Goal: Transaction & Acquisition: Purchase product/service

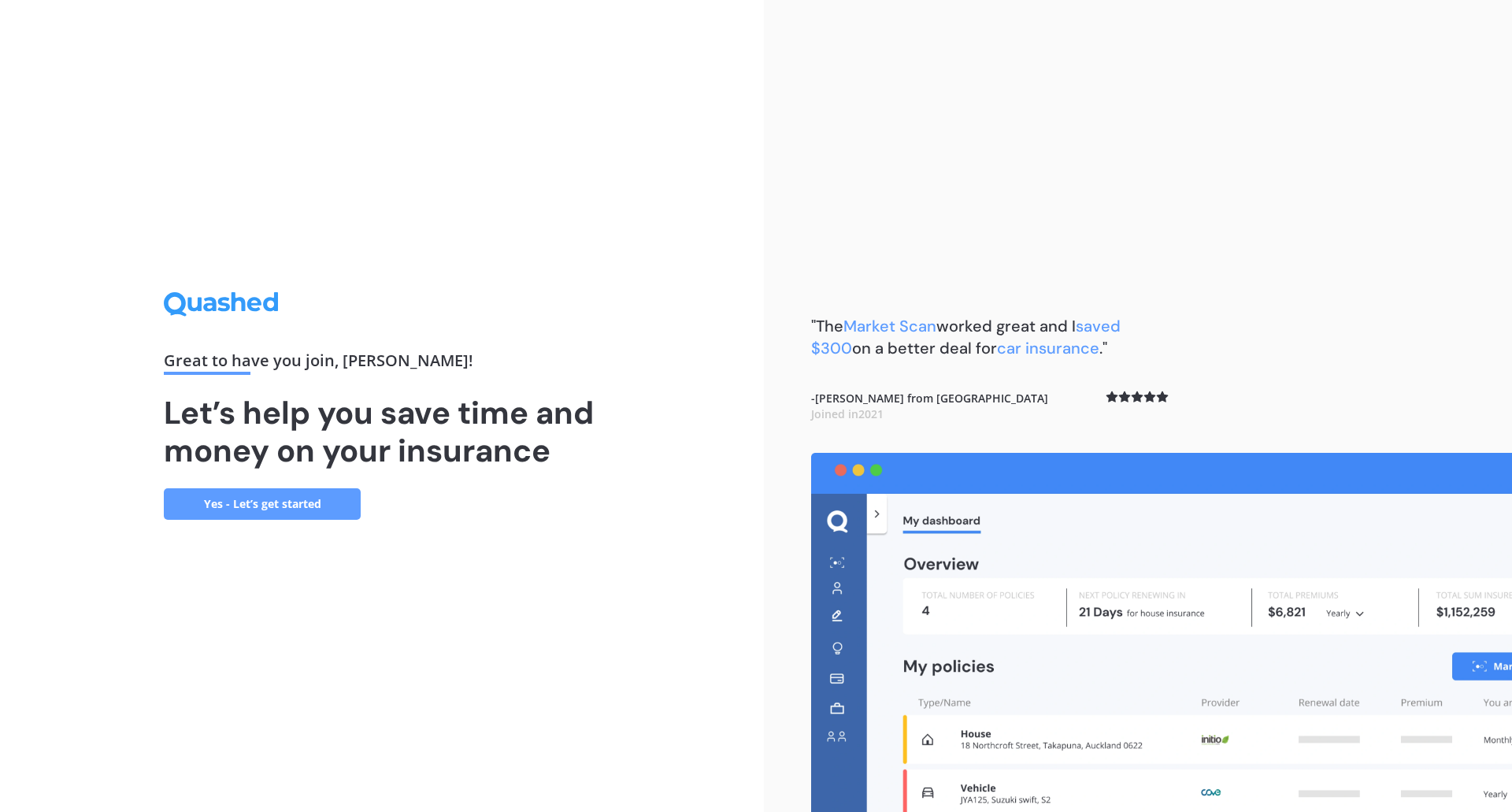
click at [304, 510] on link "Yes - Let’s get started" at bounding box center [262, 504] width 197 height 31
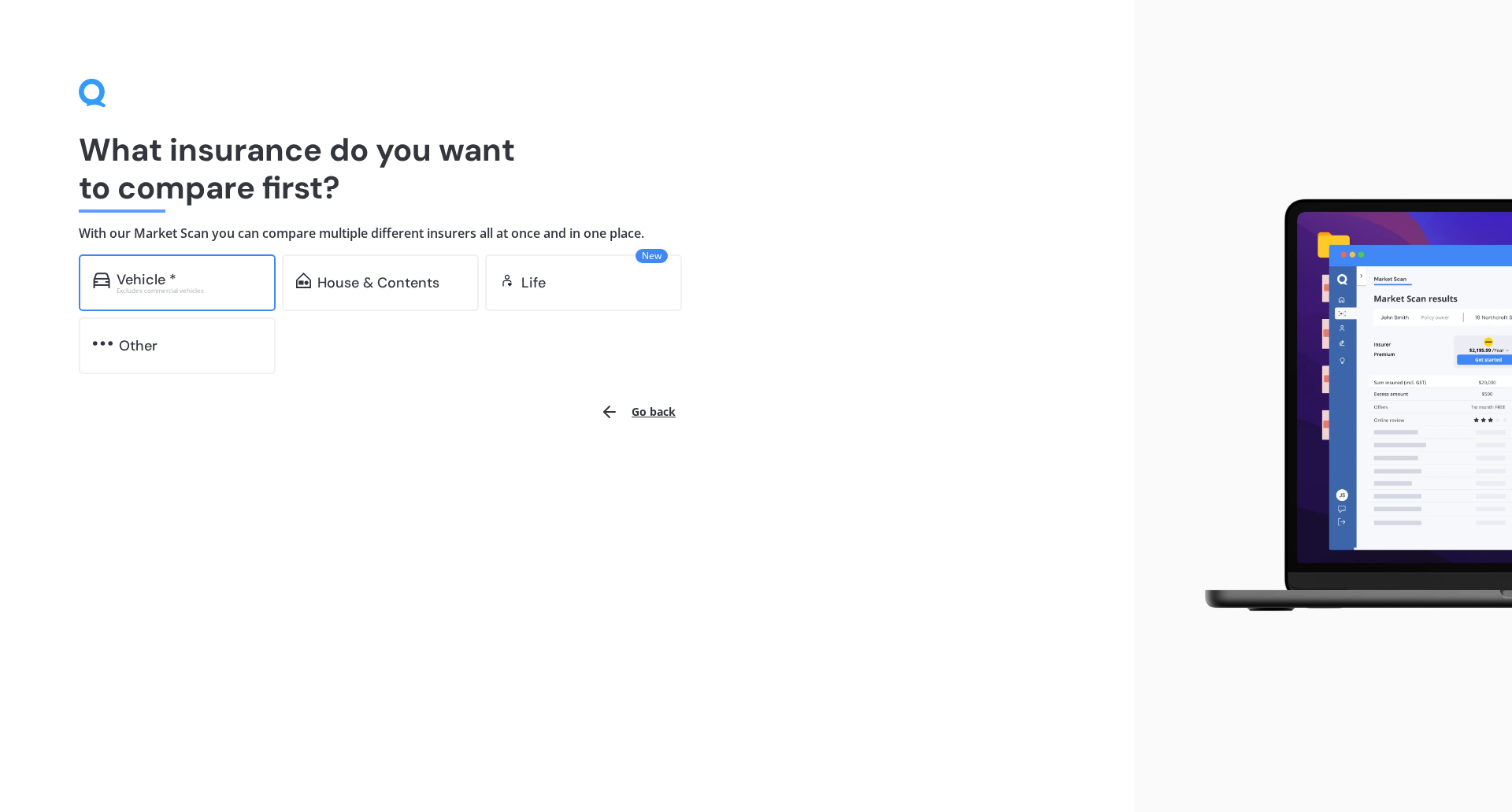
click at [188, 294] on div "Excludes commercial vehicles" at bounding box center [189, 291] width 145 height 6
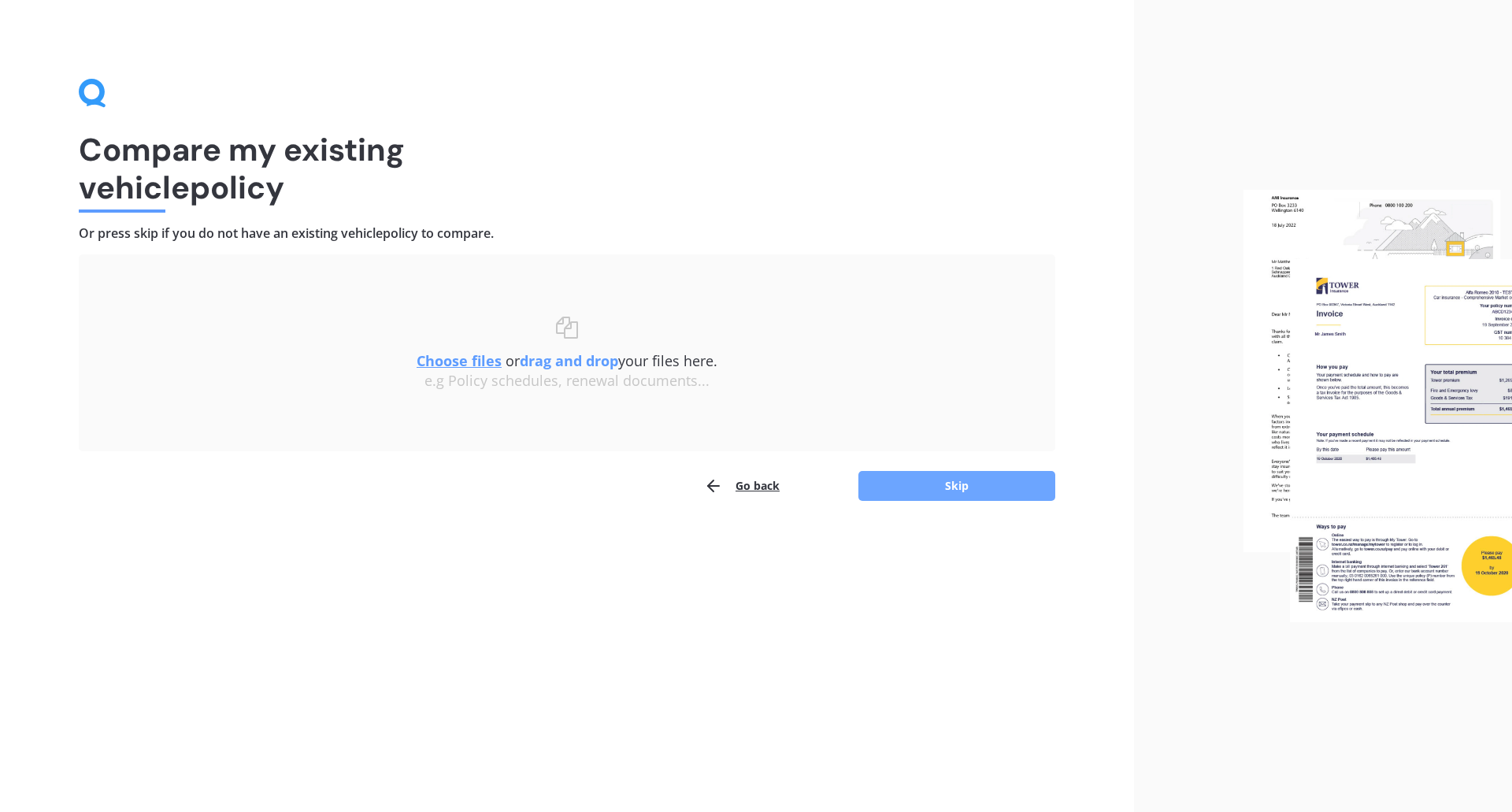
click at [931, 484] on button "Skip" at bounding box center [956, 486] width 197 height 30
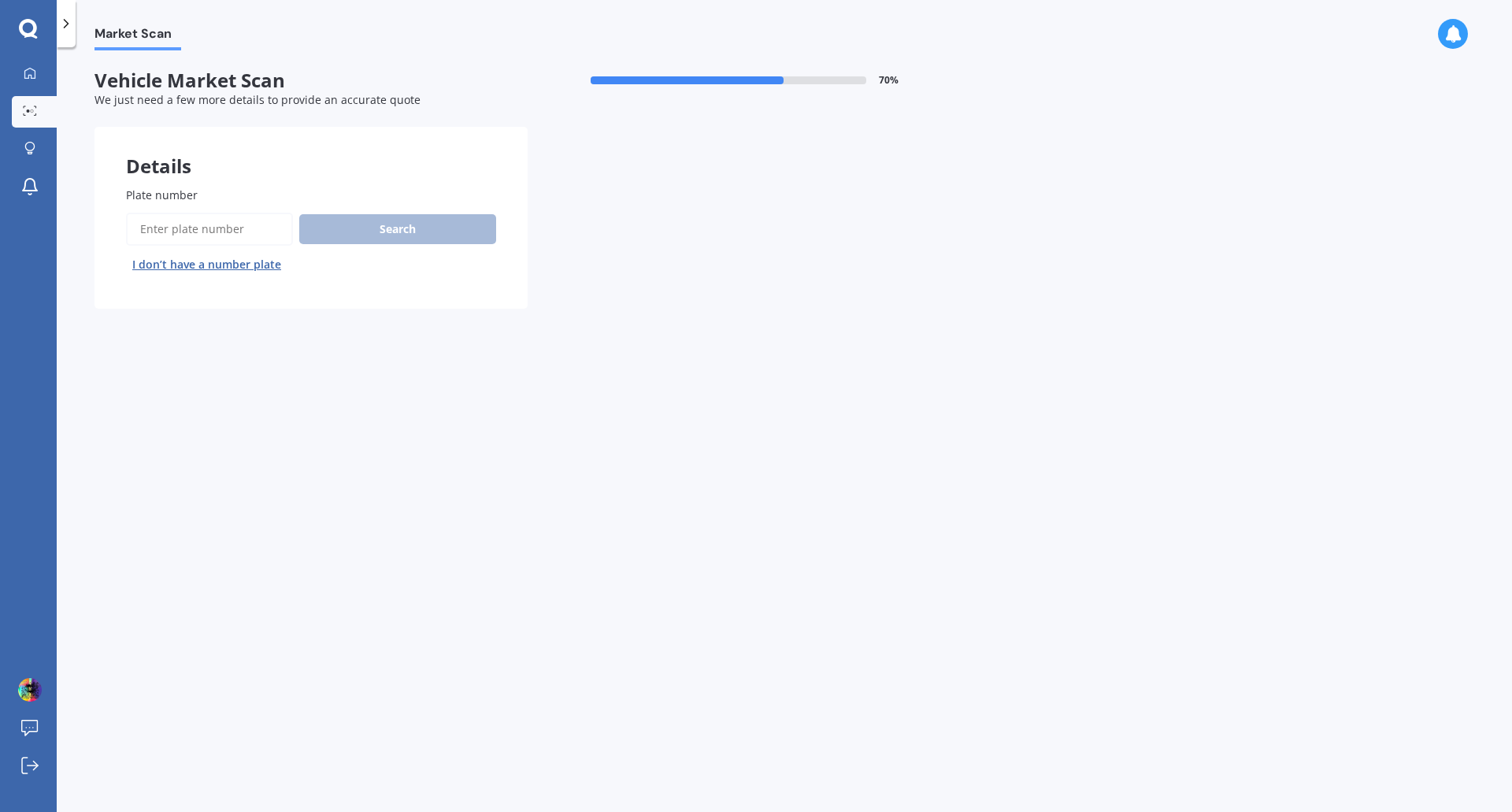
click at [256, 236] on input "Plate number" at bounding box center [209, 230] width 167 height 33
type input "KDM31"
click at [382, 231] on button "Search" at bounding box center [397, 229] width 197 height 30
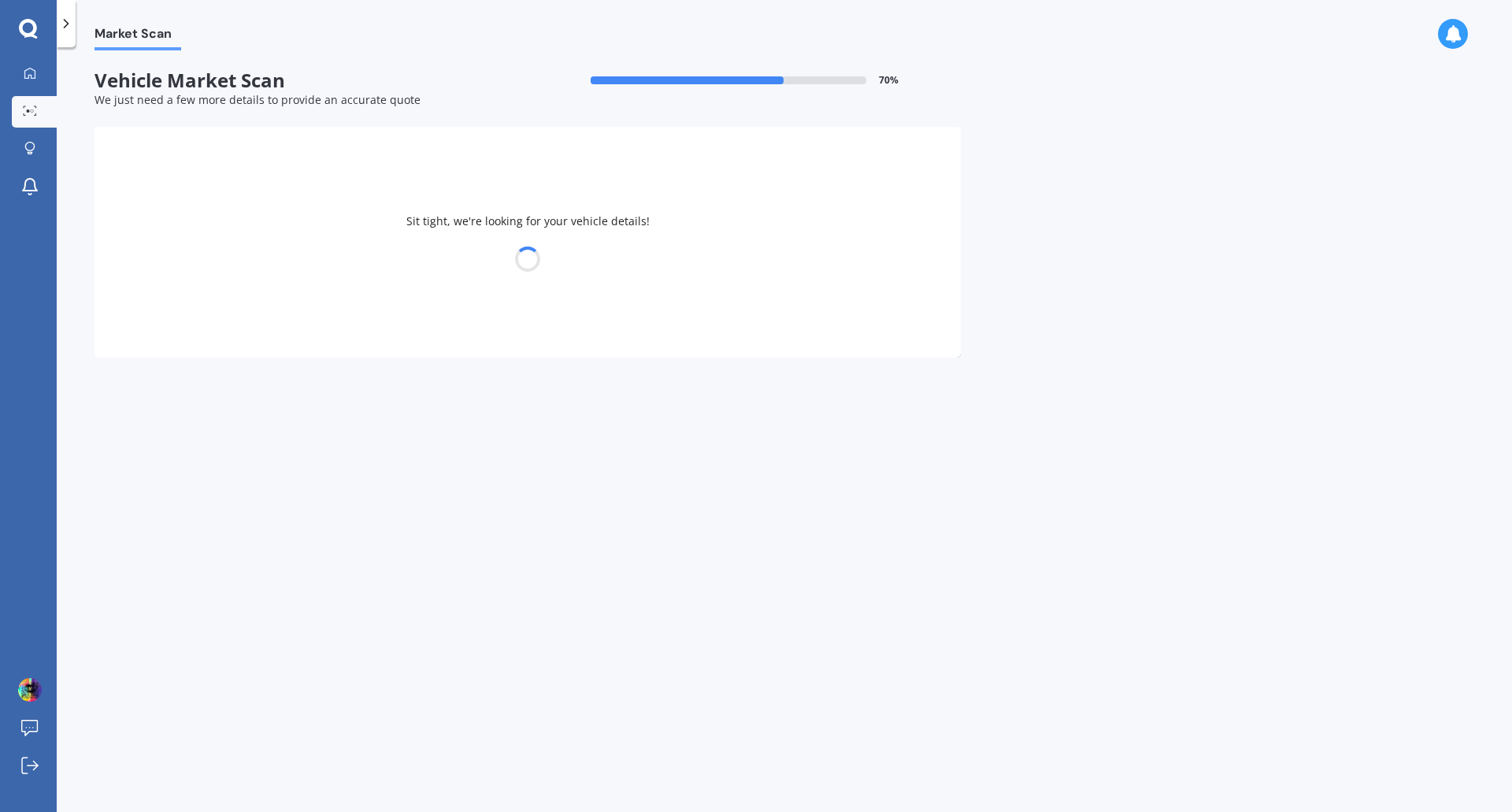
select select "NISSAN"
select select "PULSAR"
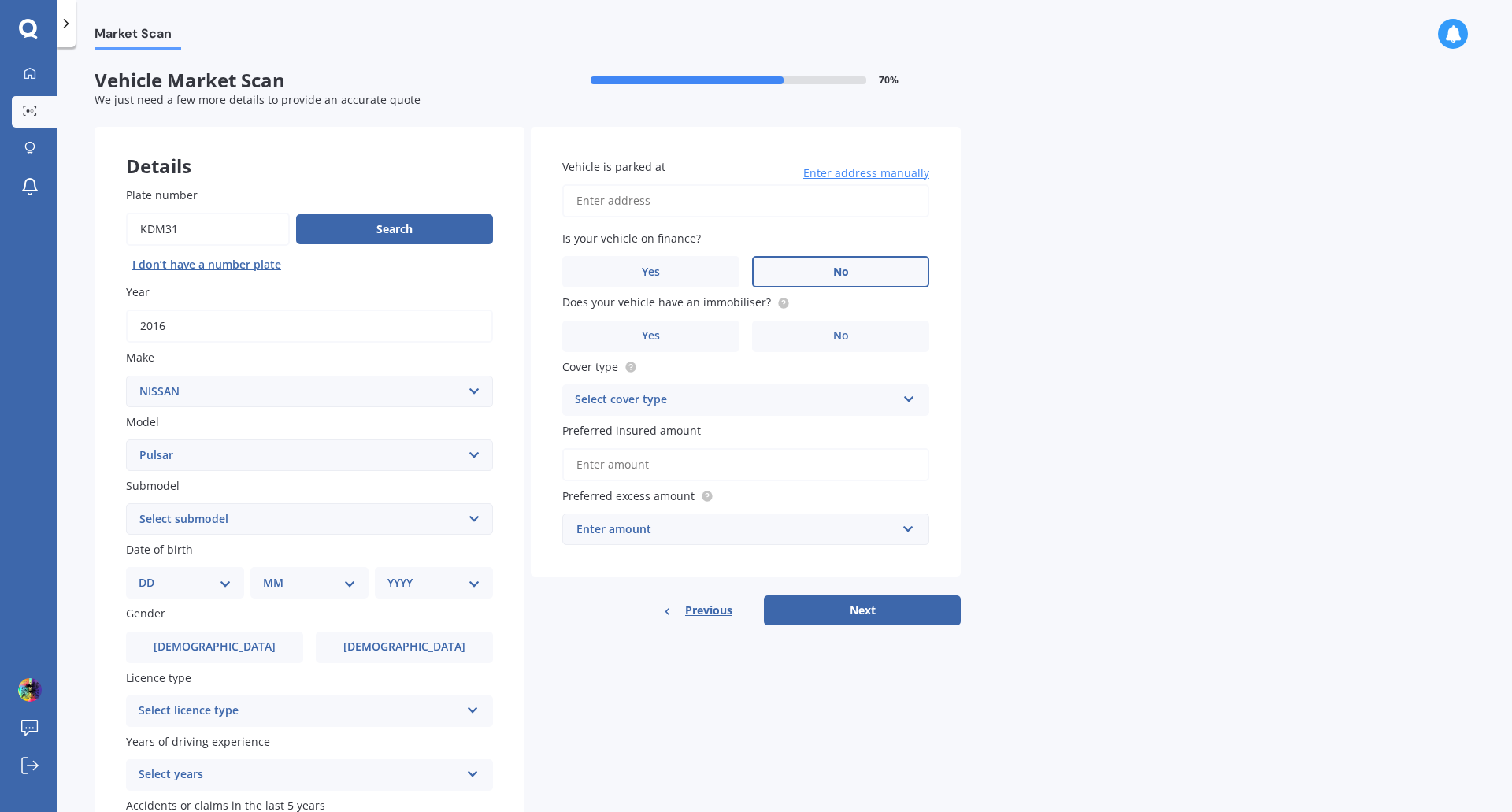
click at [863, 272] on label "No" at bounding box center [840, 271] width 177 height 31
click at [0, 0] on input "No" at bounding box center [0, 0] width 0 height 0
click at [805, 327] on label "No" at bounding box center [840, 336] width 177 height 31
click at [0, 0] on input "No" at bounding box center [0, 0] width 0 height 0
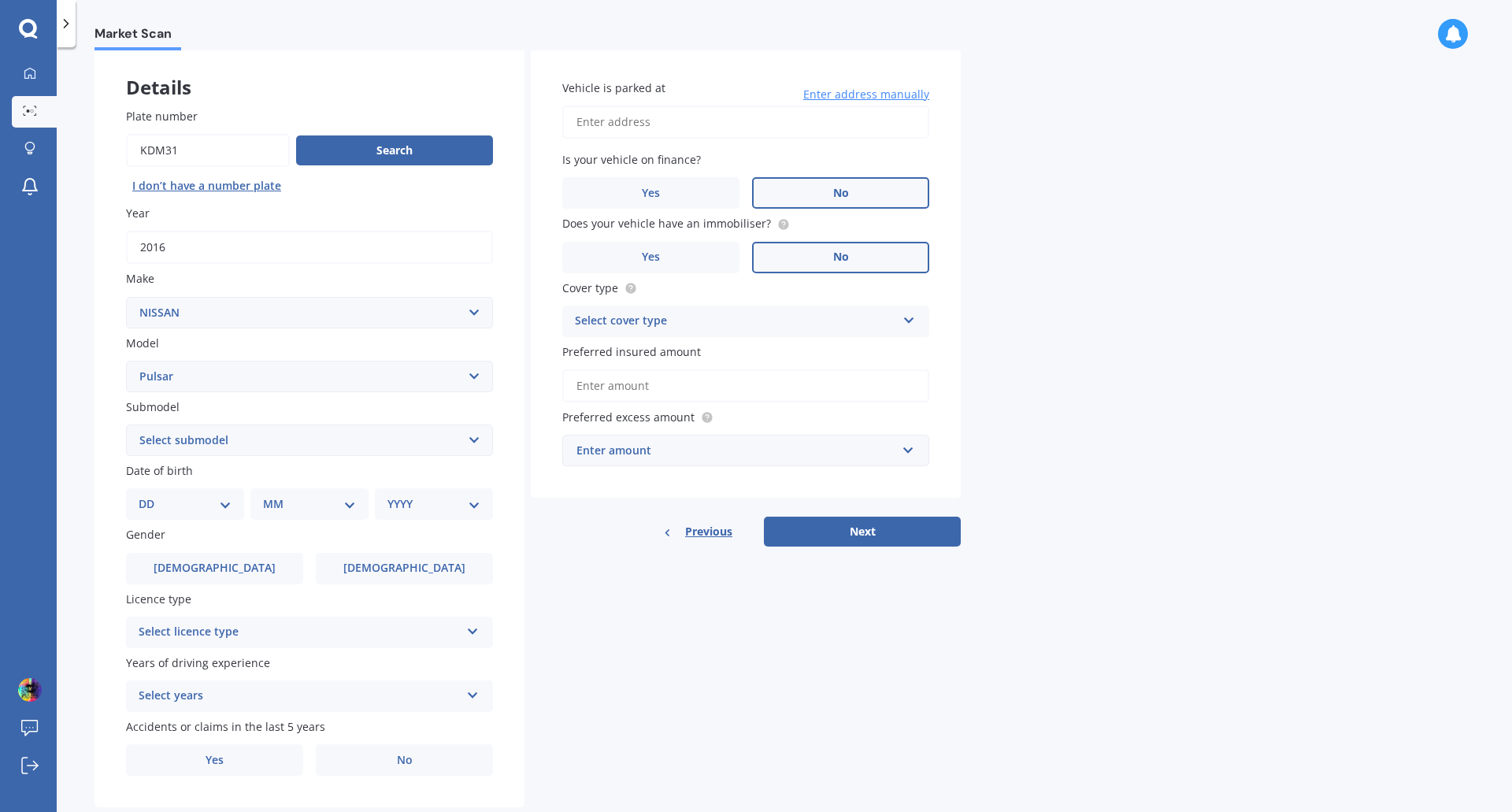
scroll to position [115, 0]
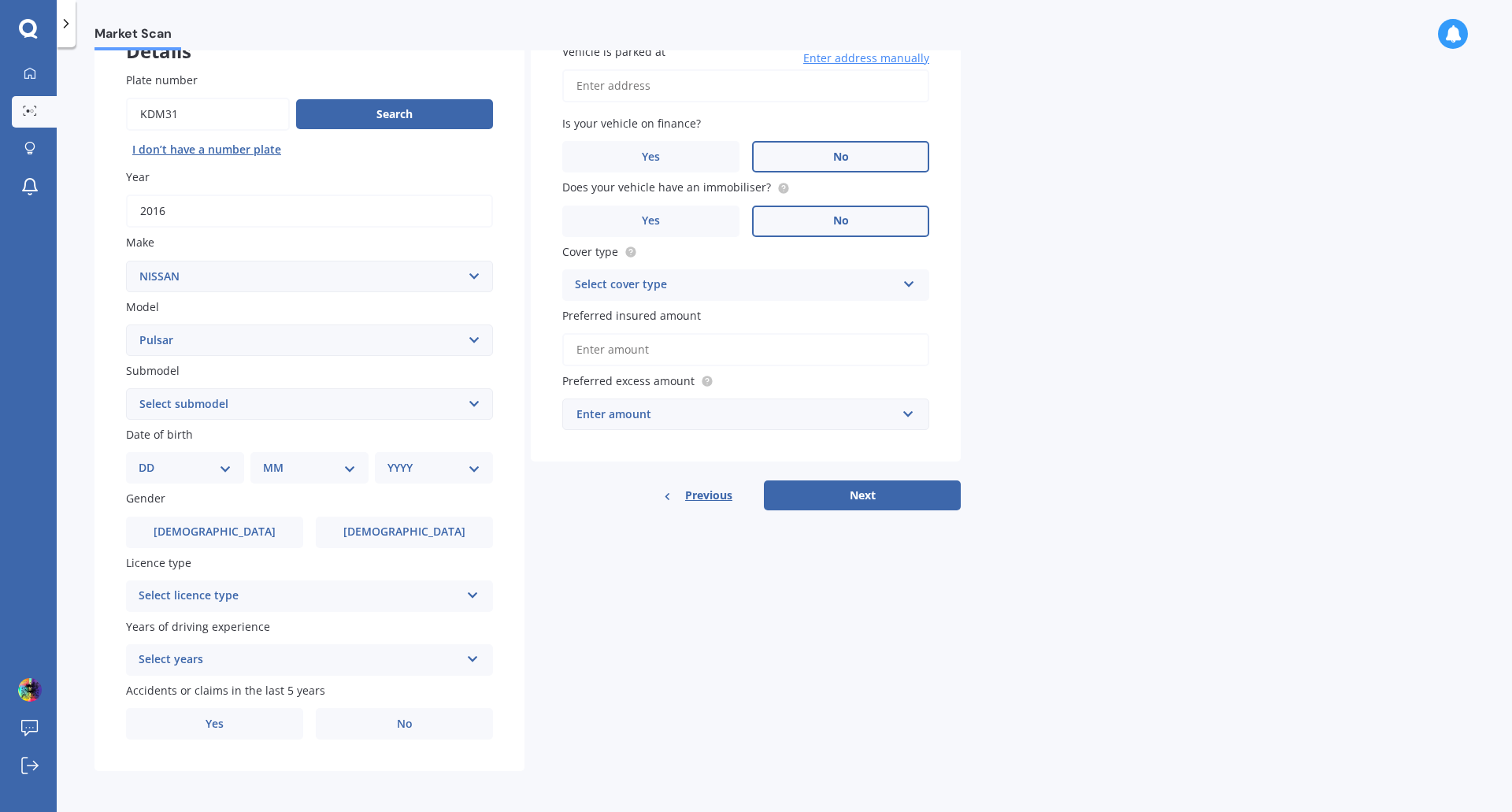
click at [226, 467] on select "DD 01 02 03 04 05 06 07 08 09 10 11 12 13 14 15 16 17 18 19 20 21 22 23 24 25 2…" at bounding box center [185, 468] width 93 height 18
click at [225, 466] on select "DD 01 02 03 04 05 06 07 08 09 10 11 12 13 14 15 16 17 18 19 20 21 22 23 24 25 2…" at bounding box center [185, 468] width 93 height 18
select select "27"
click at [151, 459] on select "DD 01 02 03 04 05 06 07 08 09 10 11 12 13 14 15 16 17 18 19 20 21 22 23 24 25 2…" at bounding box center [185, 468] width 93 height 18
click at [296, 462] on select "MM 01 02 03 04 05 06 07 08 09 10 11 12" at bounding box center [313, 468] width 87 height 18
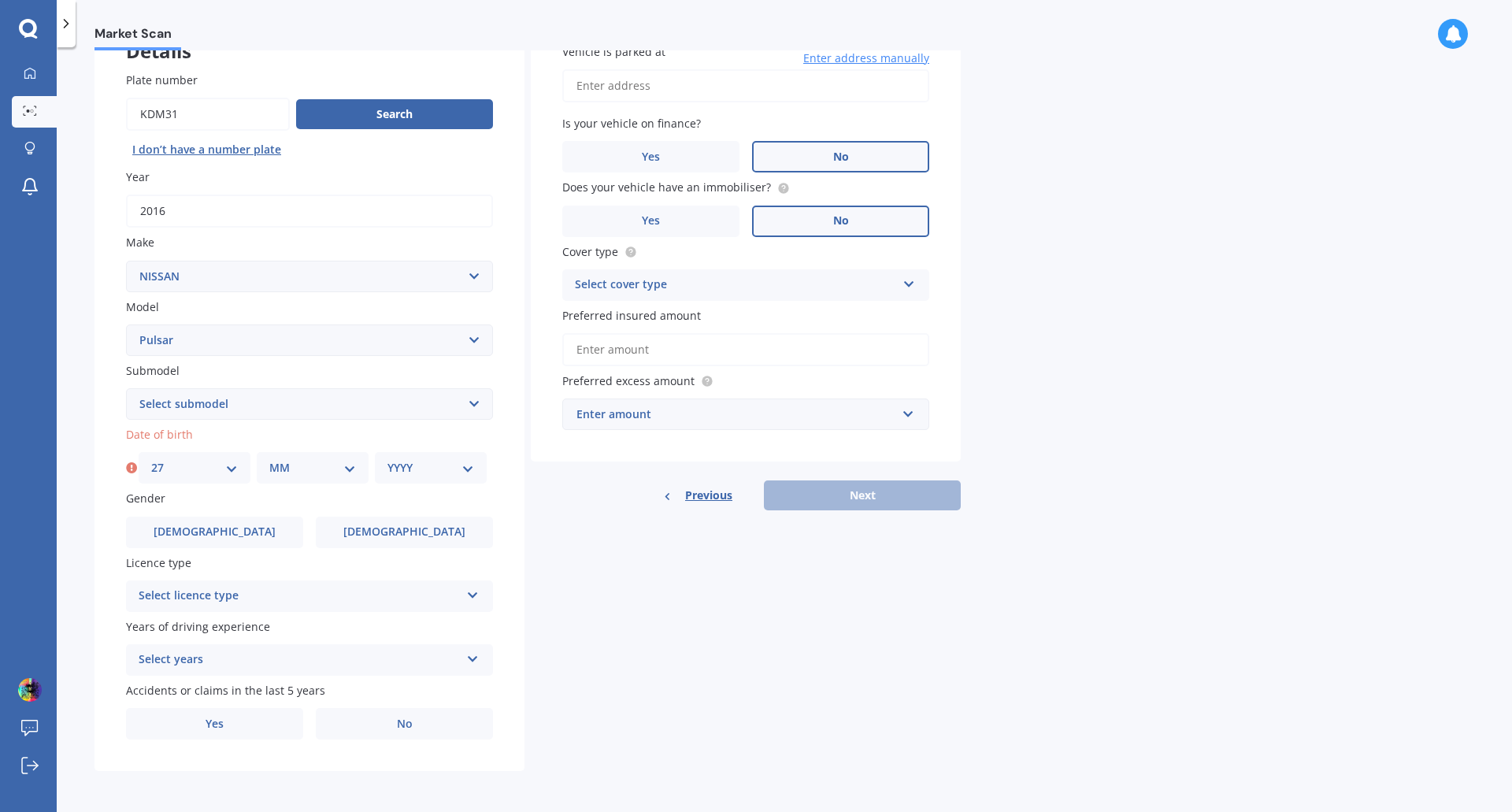
select select "09"
click at [269, 459] on select "MM 01 02 03 04 05 06 07 08 09 10 11 12" at bounding box center [313, 468] width 87 height 18
click at [442, 470] on select "YYYY 2025 2024 2023 2022 2021 2020 2019 2018 2017 2016 2015 2014 2013 2012 2011…" at bounding box center [431, 468] width 87 height 18
select select "1994"
click at [388, 459] on select "YYYY 2025 2024 2023 2022 2021 2020 2019 2018 2017 2016 2015 2014 2013 2012 2011…" at bounding box center [431, 468] width 87 height 18
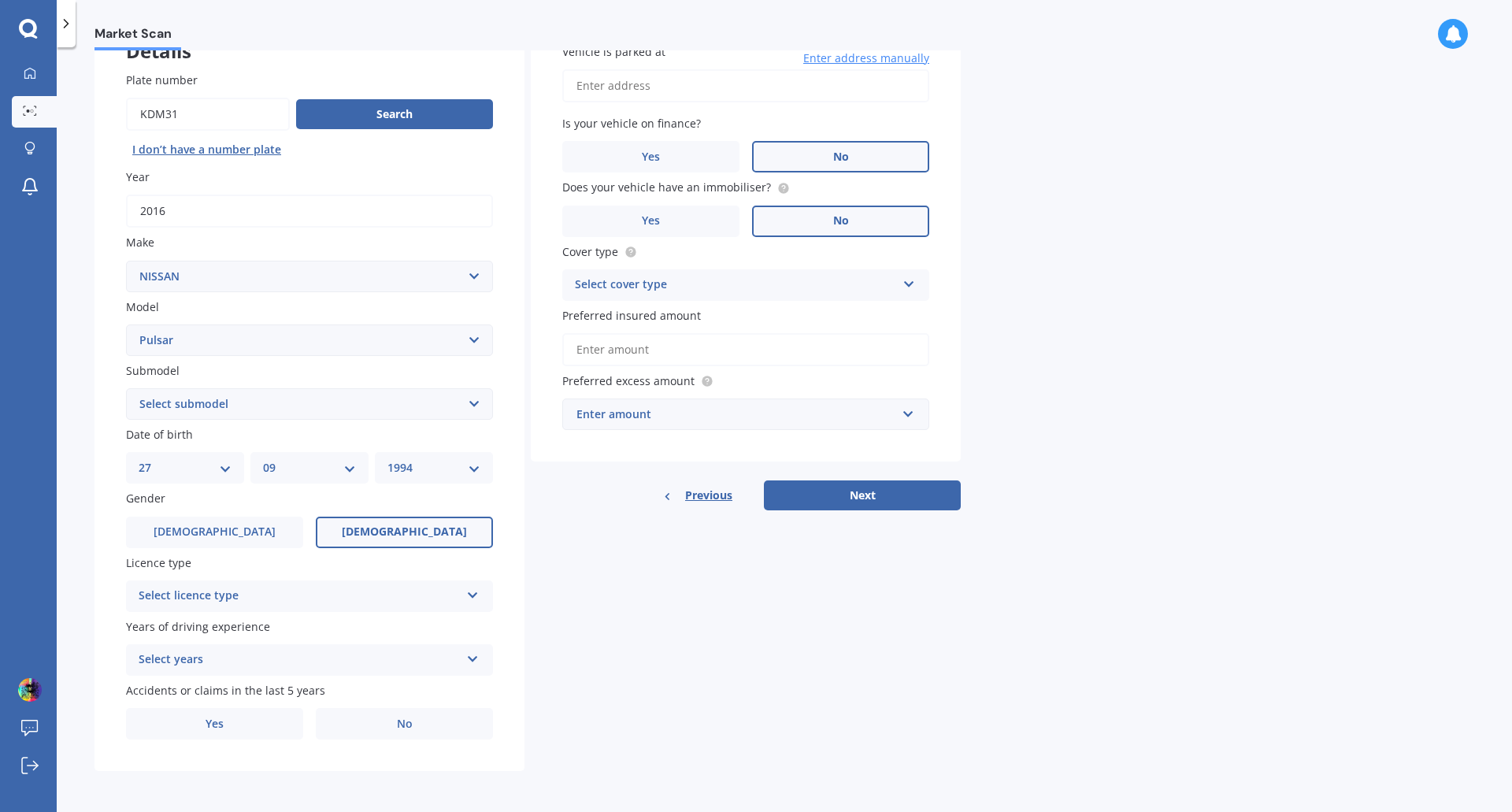
click at [357, 531] on label "[DEMOGRAPHIC_DATA]" at bounding box center [404, 532] width 177 height 31
click at [0, 0] on input "[DEMOGRAPHIC_DATA]" at bounding box center [0, 0] width 0 height 0
click at [404, 599] on div "Select licence type" at bounding box center [299, 596] width 321 height 19
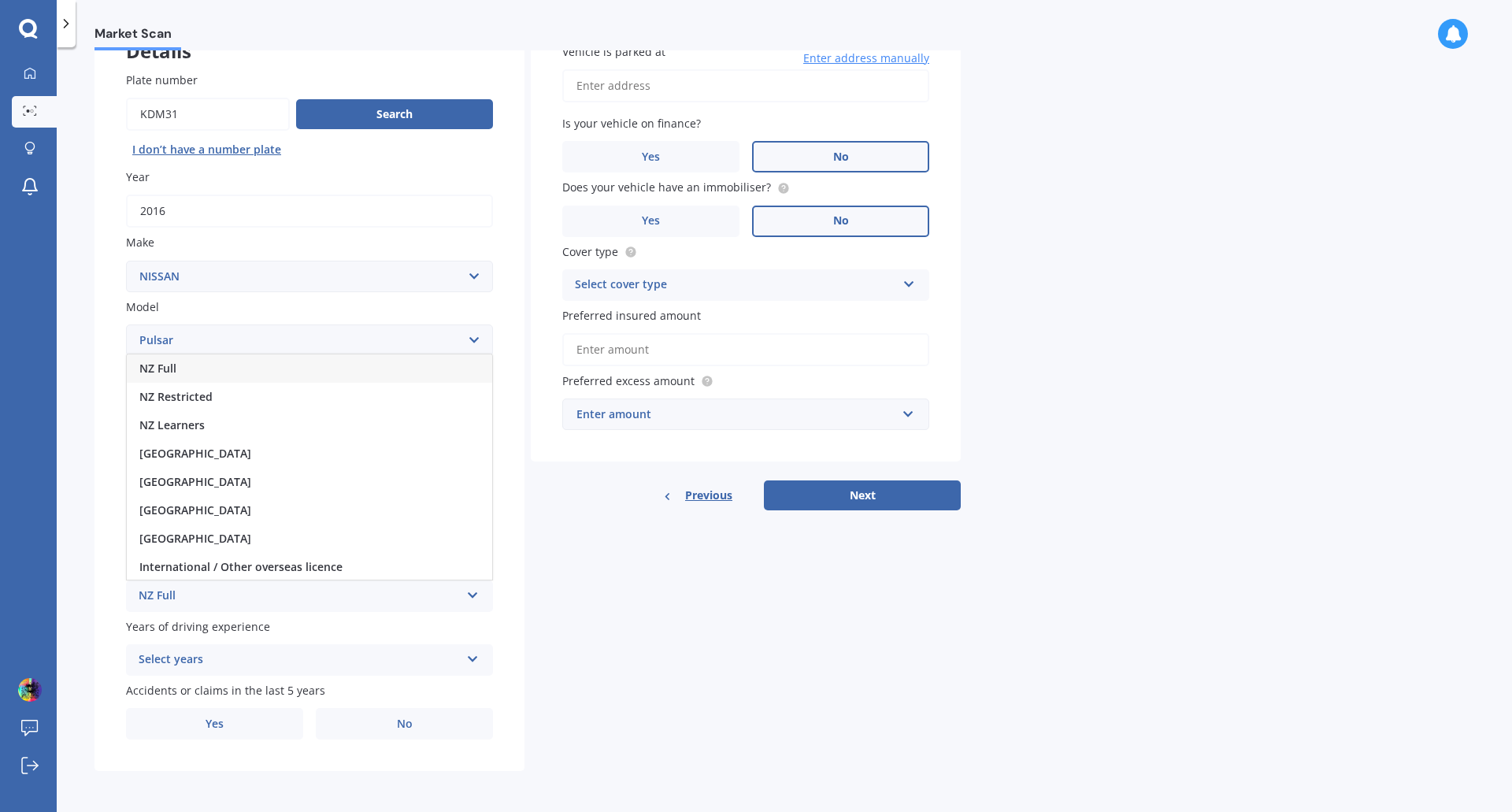
click at [224, 376] on div "NZ Full" at bounding box center [309, 369] width 366 height 29
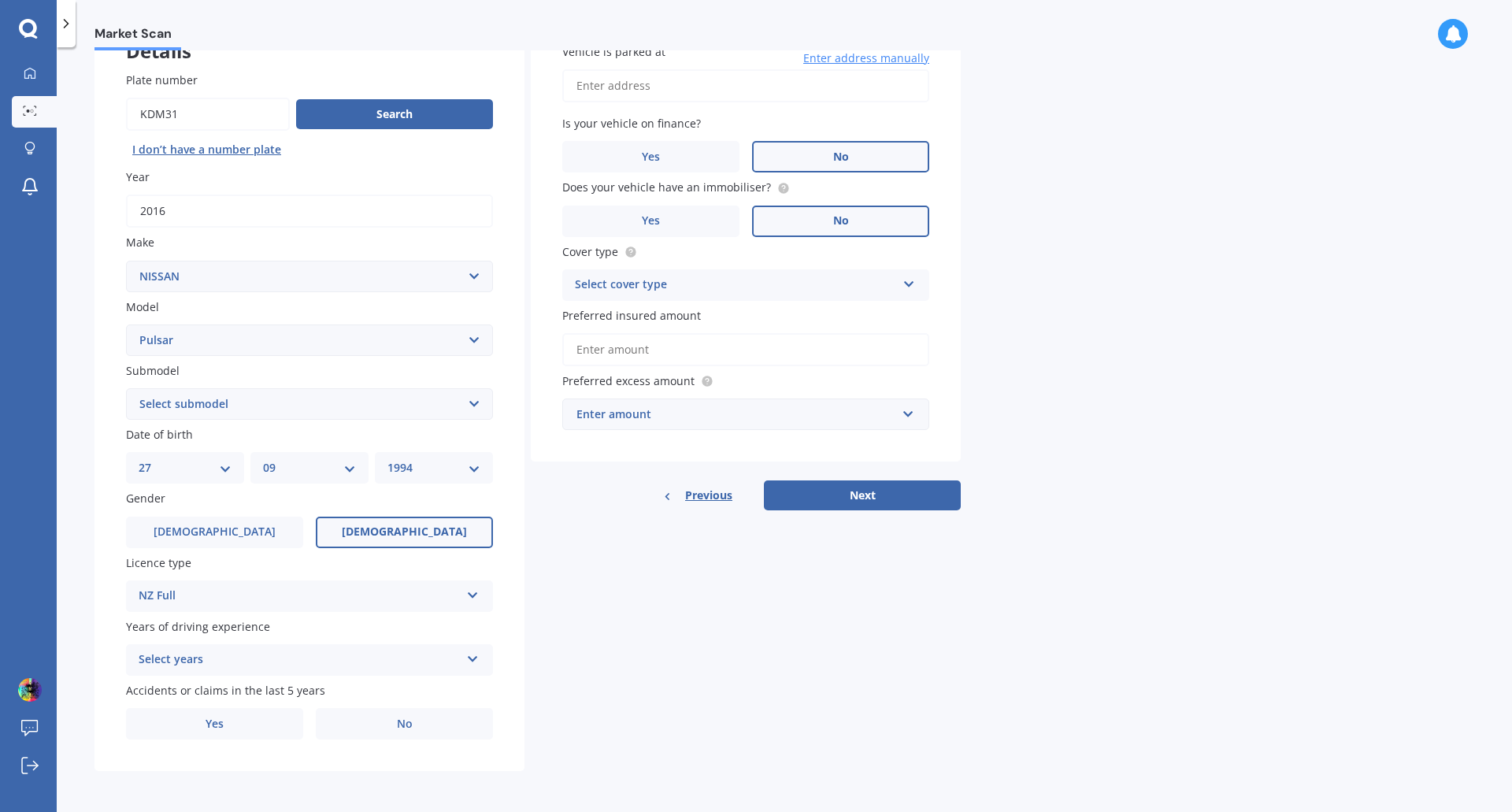
click at [393, 654] on div "Select years" at bounding box center [299, 660] width 321 height 19
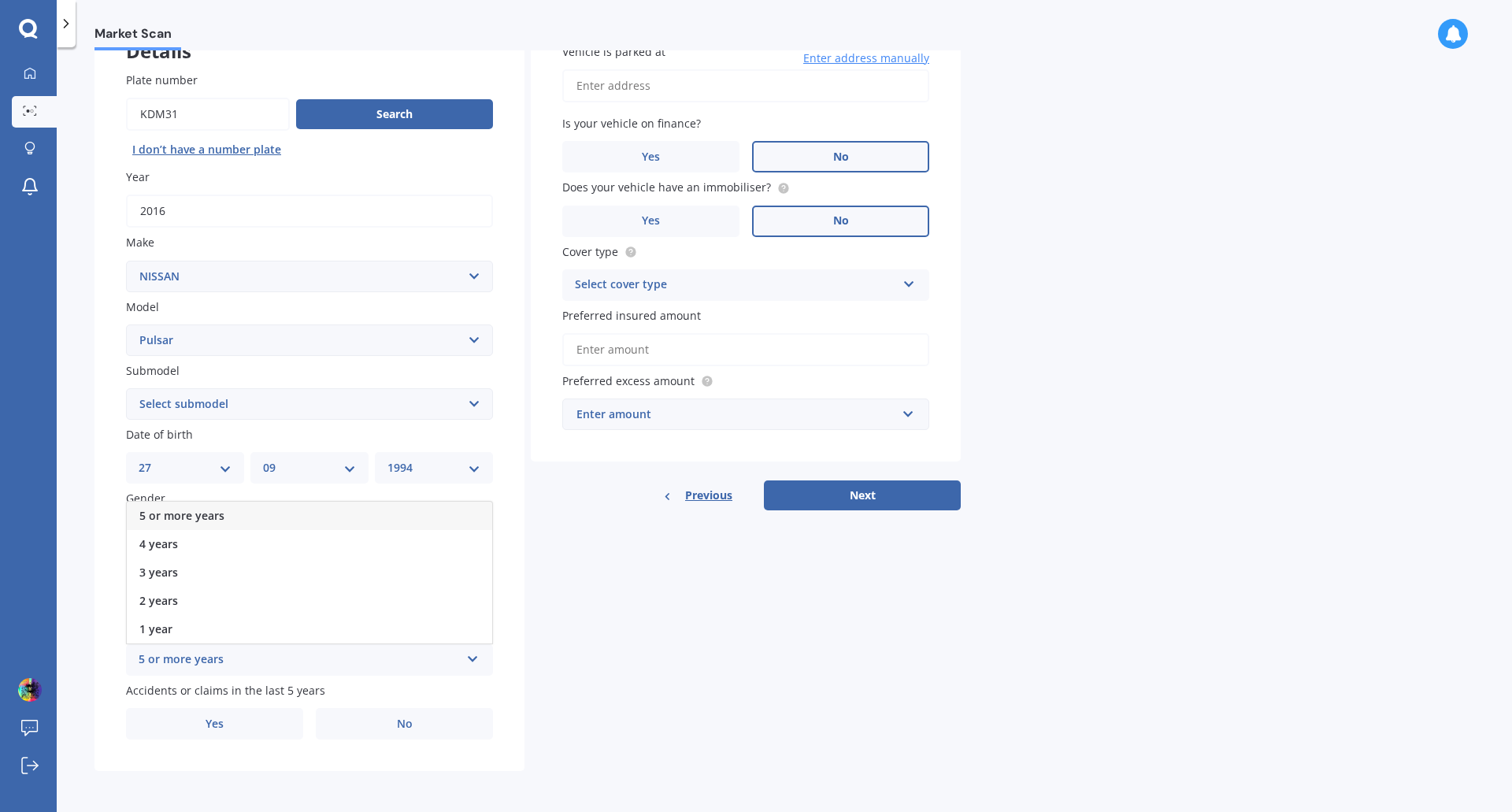
click at [230, 521] on div "5 or more years" at bounding box center [309, 516] width 366 height 29
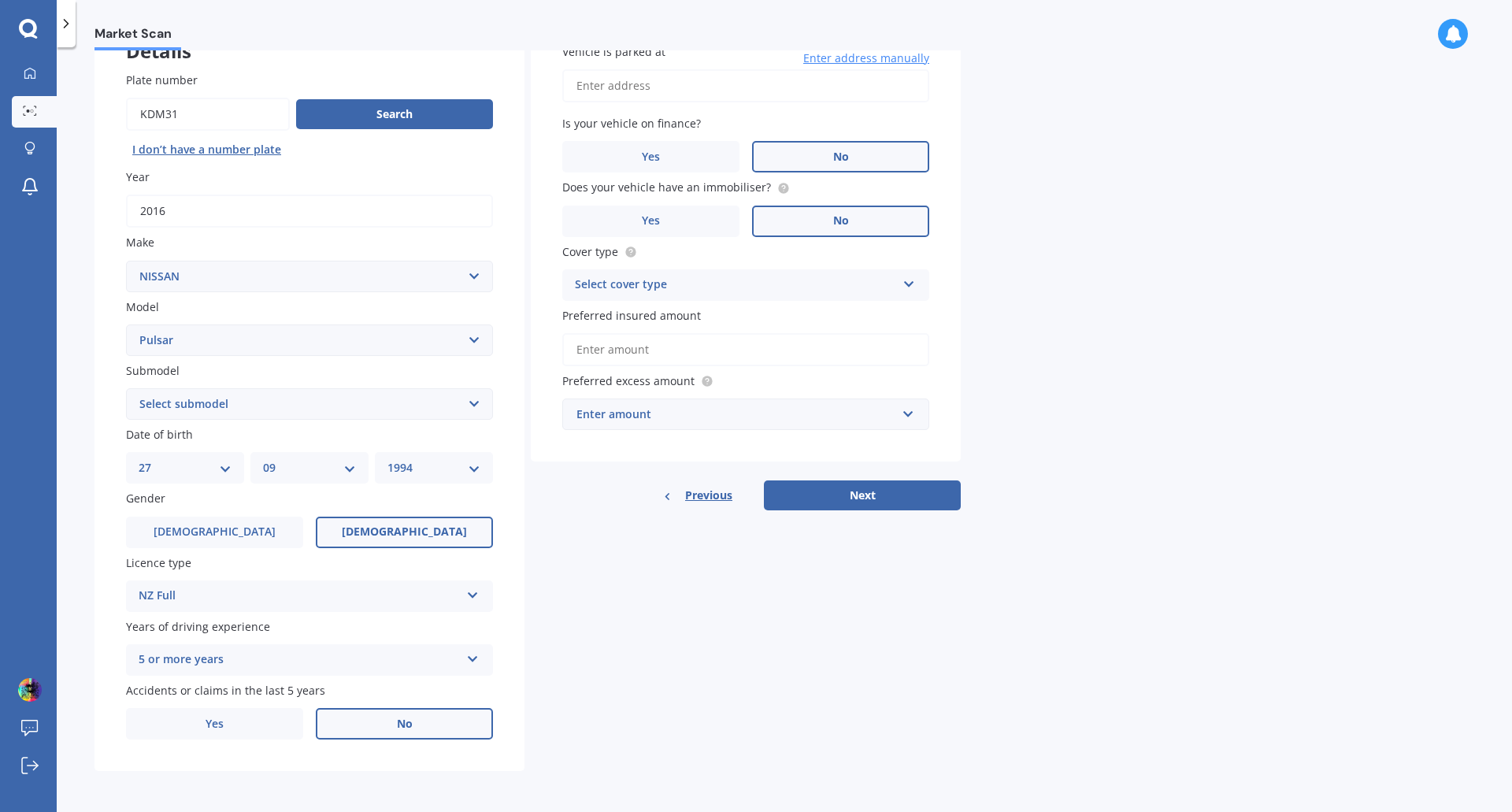
click at [382, 721] on label "No" at bounding box center [404, 724] width 177 height 31
click at [0, 0] on input "No" at bounding box center [0, 0] width 0 height 0
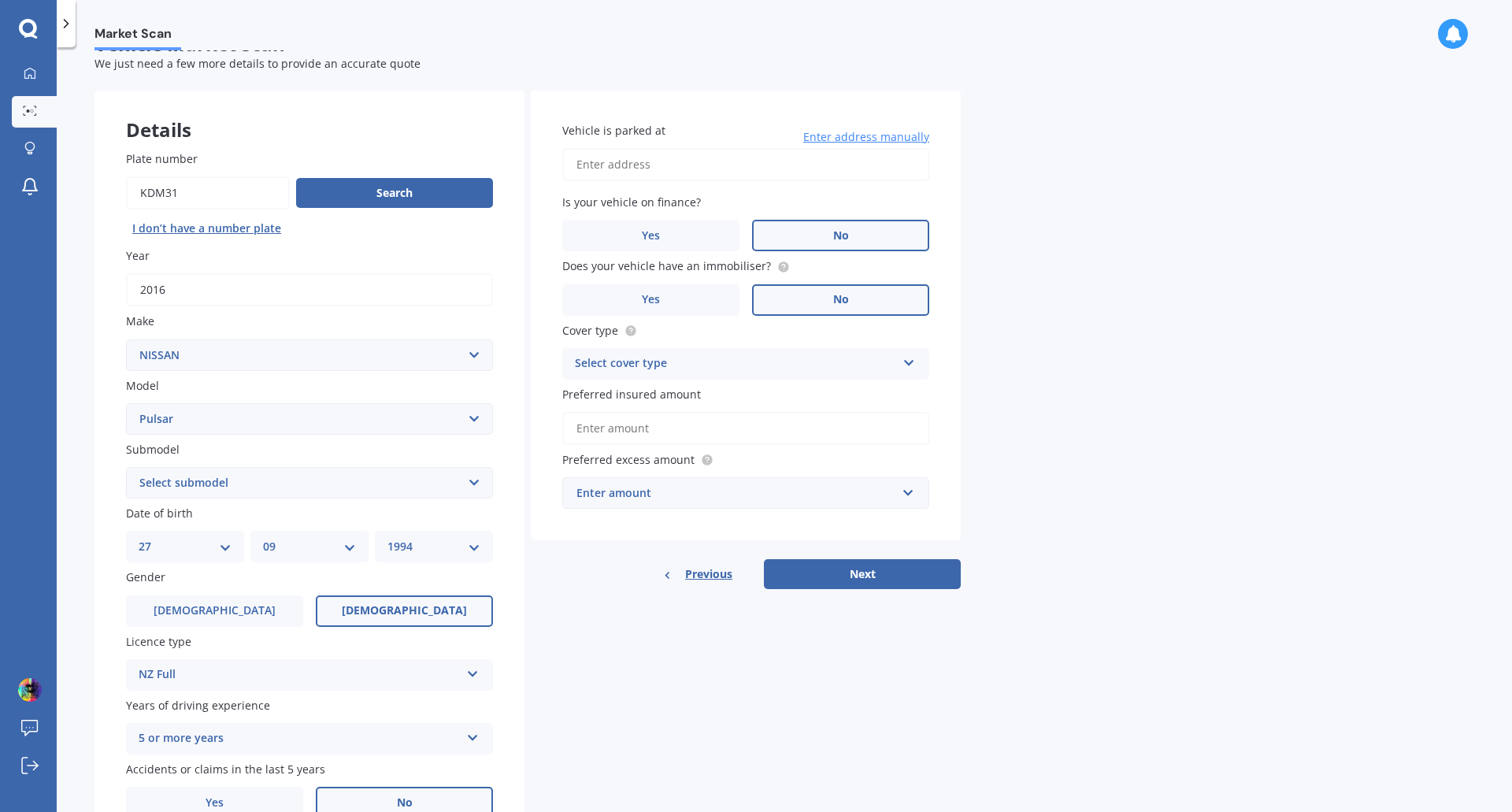
click at [656, 169] on input "Vehicle is parked at" at bounding box center [745, 165] width 367 height 33
click at [715, 167] on input "[STREET_ADDRESS]" at bounding box center [745, 165] width 367 height 33
click at [982, 162] on div "Market Scan Vehicle Market Scan 70 % We just need a few more details to provide…" at bounding box center [784, 432] width 1456 height 765
click at [865, 166] on input "[STREET_ADDRESS]" at bounding box center [745, 165] width 367 height 33
type input "[STREET_ADDRESS]"
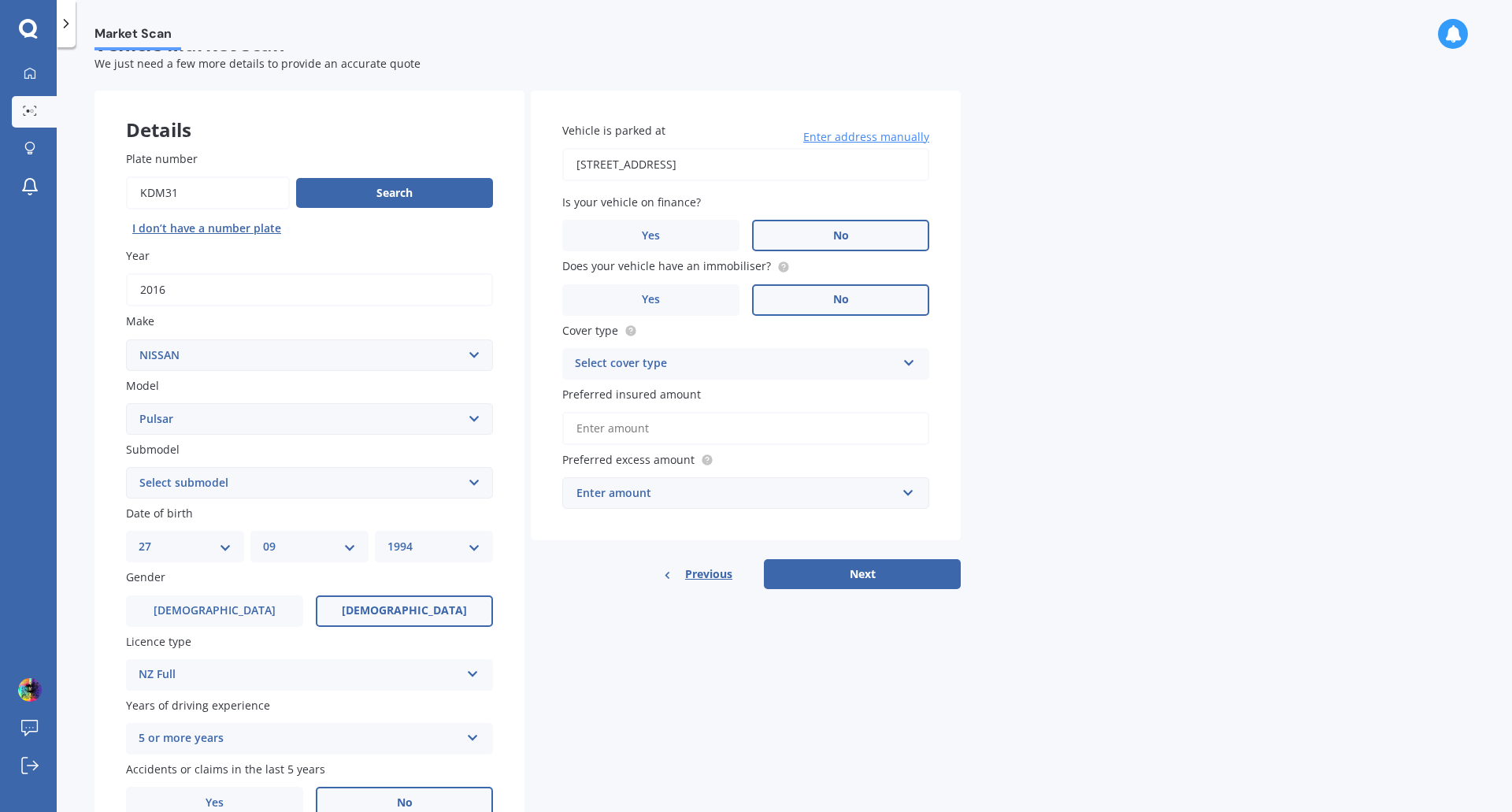
click at [843, 369] on div "Select cover type" at bounding box center [735, 364] width 321 height 19
click at [666, 397] on div "Comprehensive" at bounding box center [745, 394] width 366 height 29
click at [804, 433] on input "Preferred insured amount" at bounding box center [745, 429] width 367 height 33
click at [697, 432] on input "Preferred insured amount" at bounding box center [745, 429] width 367 height 33
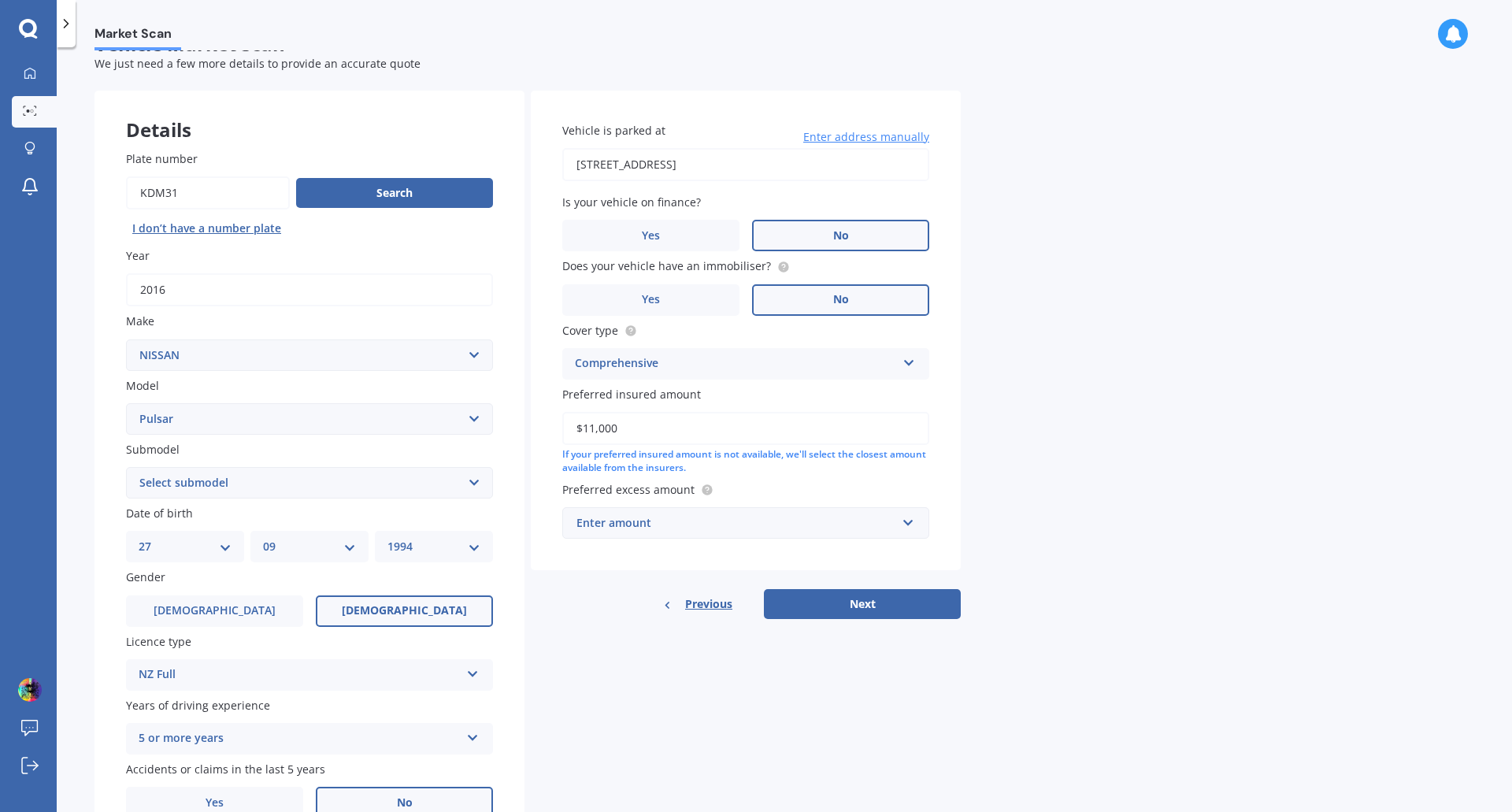
type input "$11,000"
click at [961, 464] on div "Market Scan Vehicle Market Scan 70 % We just need a few more details to provide…" at bounding box center [784, 432] width 1456 height 765
click at [783, 517] on div "Enter amount" at bounding box center [736, 523] width 319 height 18
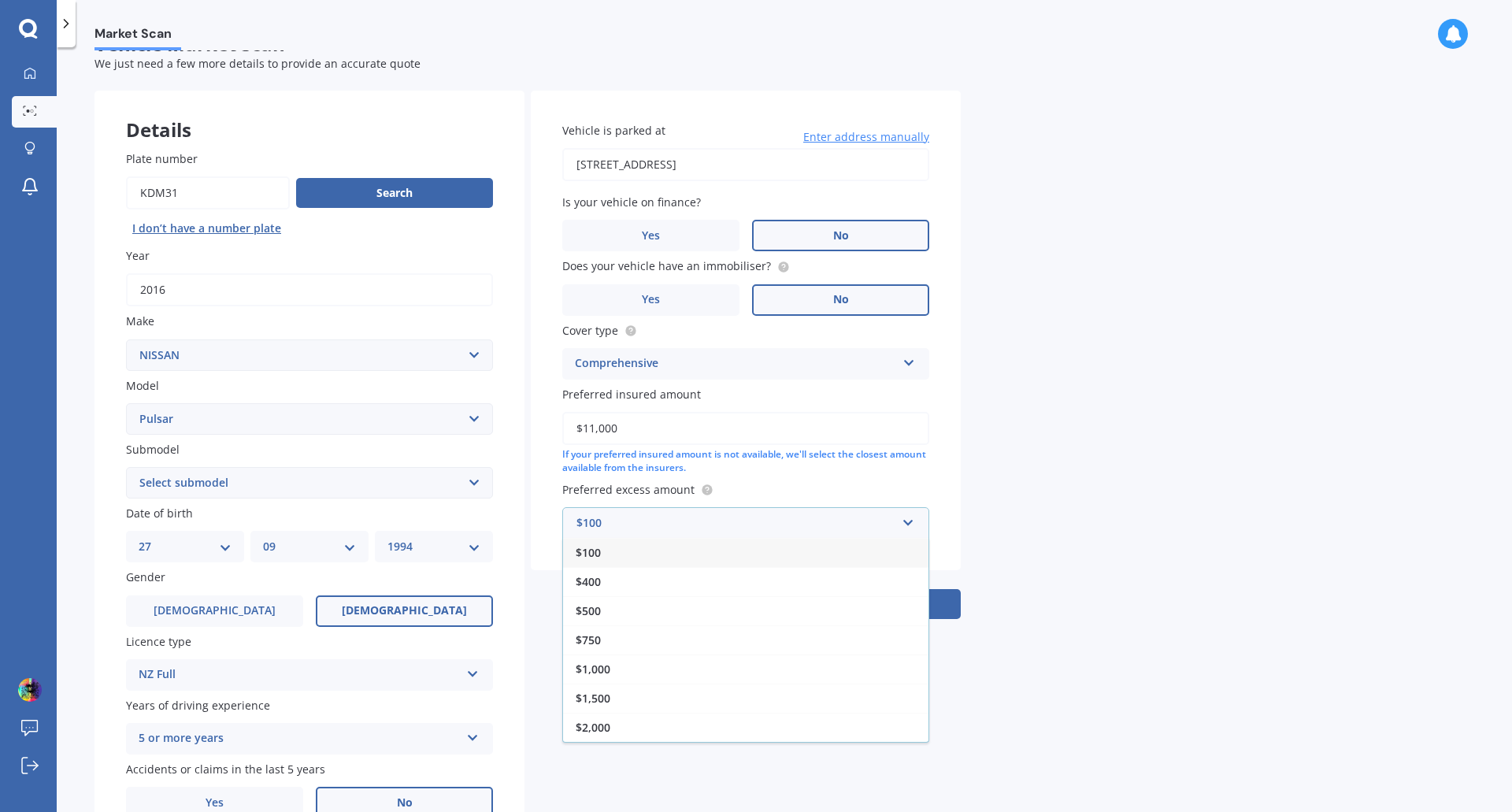
click at [603, 556] on div "$100" at bounding box center [745, 552] width 366 height 29
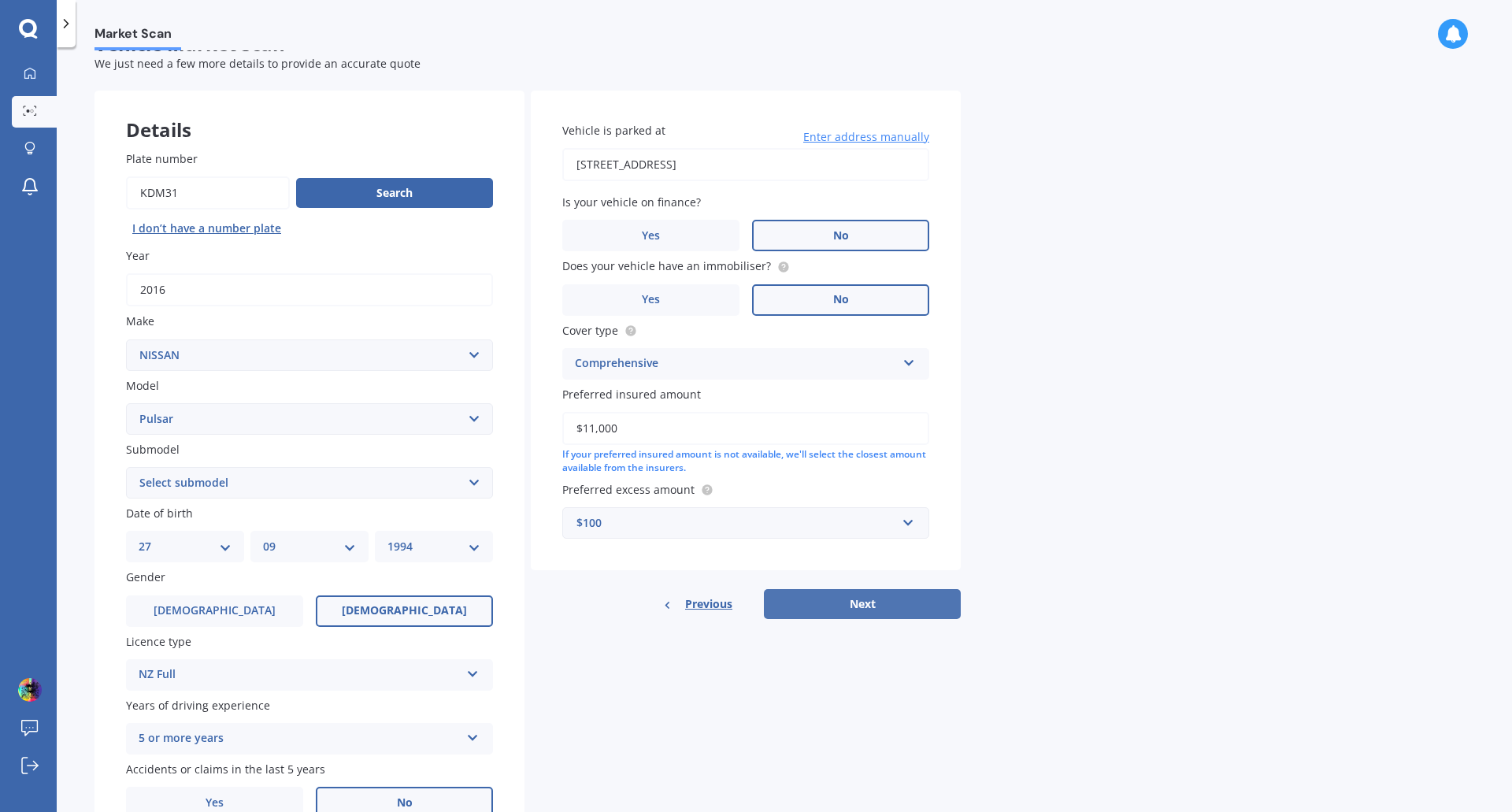
click at [891, 596] on button "Next" at bounding box center [862, 604] width 197 height 30
click at [366, 482] on select "Select submodel (All other) DX EXA Turbo GL GLI GT GTi GTi-R GX GXE LS LX Plus …" at bounding box center [309, 482] width 367 height 31
select select "Q 1.8 HATCH"
click at [126, 467] on select "Select submodel (All other) DX EXA Turbo GL GLI GT GTi GTi-R GX GXE LS LX Plus …" at bounding box center [309, 482] width 367 height 31
click at [836, 605] on button "Next" at bounding box center [862, 604] width 197 height 30
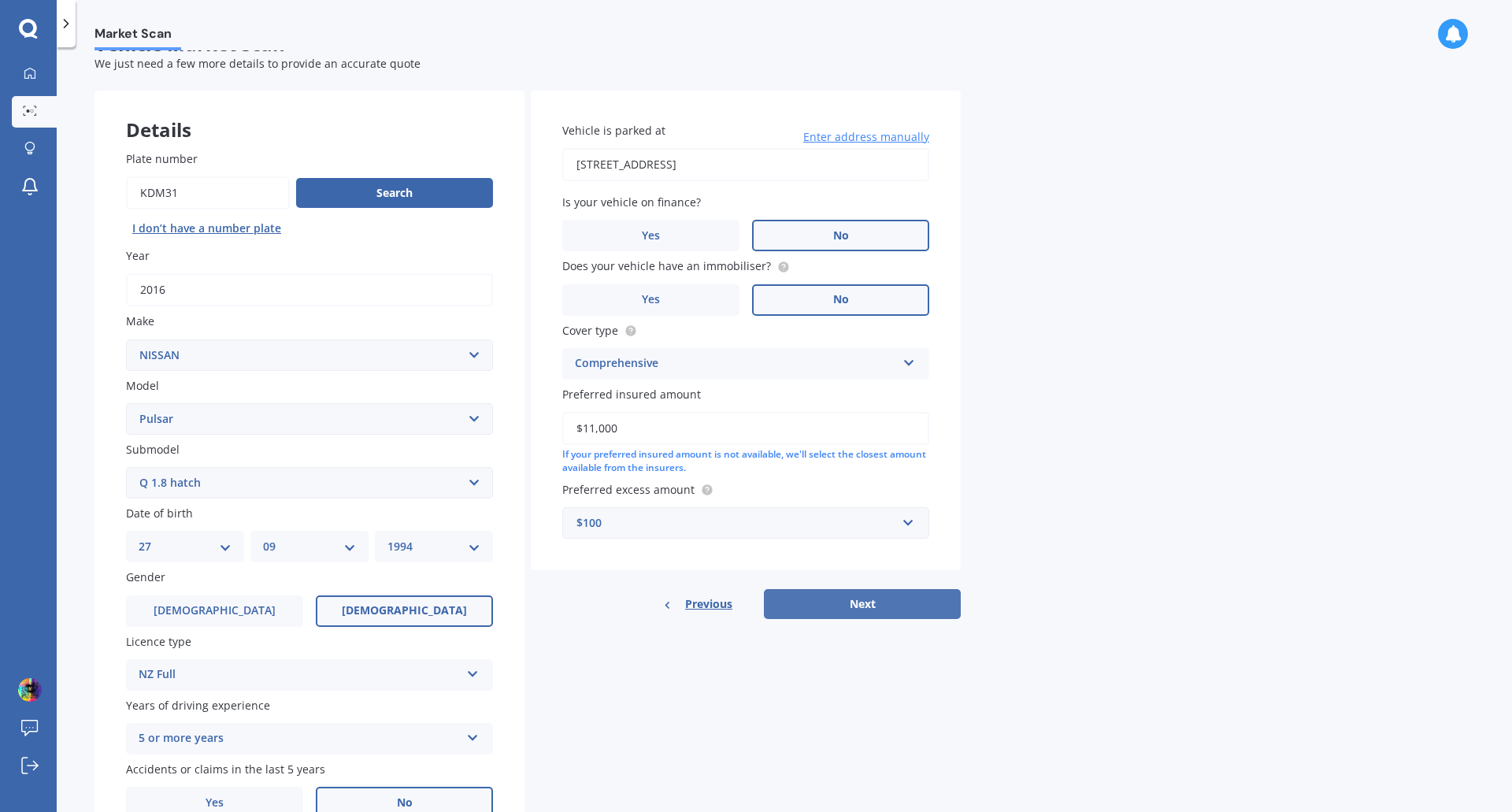
select select "27"
select select "09"
select select "1994"
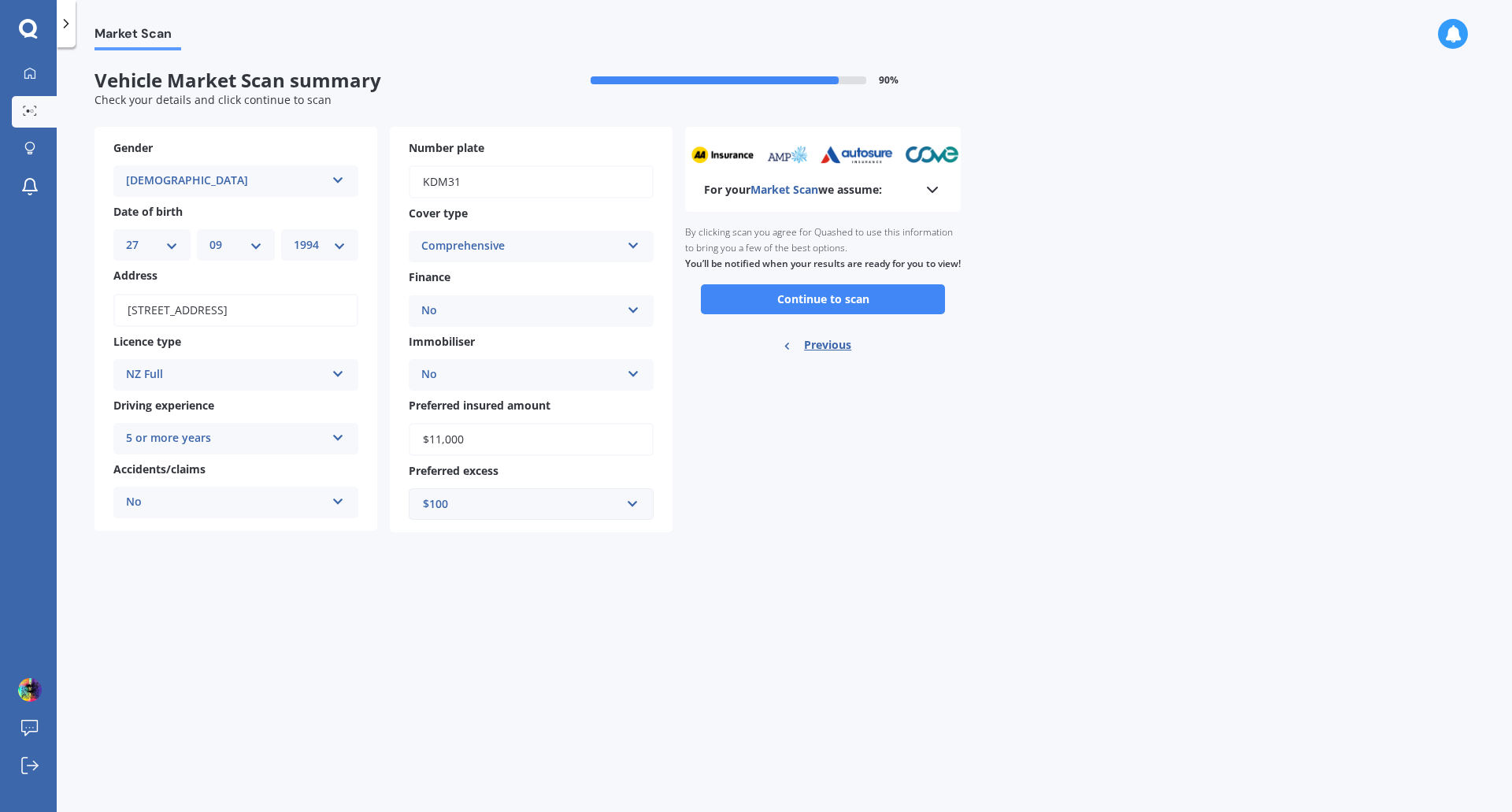
scroll to position [0, 0]
click at [813, 314] on button "Continue to scan" at bounding box center [823, 299] width 244 height 30
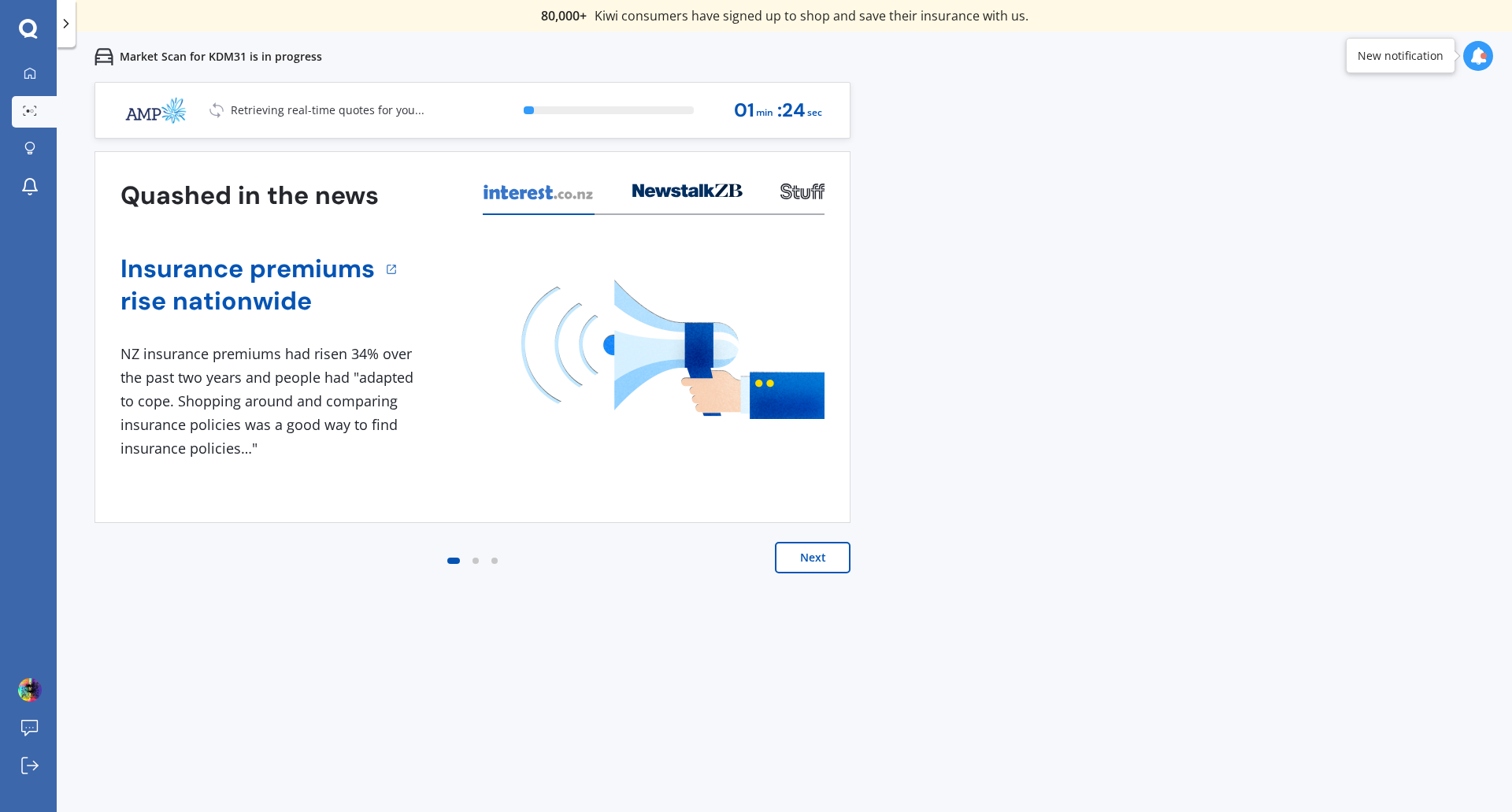
click at [818, 565] on button "Next" at bounding box center [813, 557] width 76 height 31
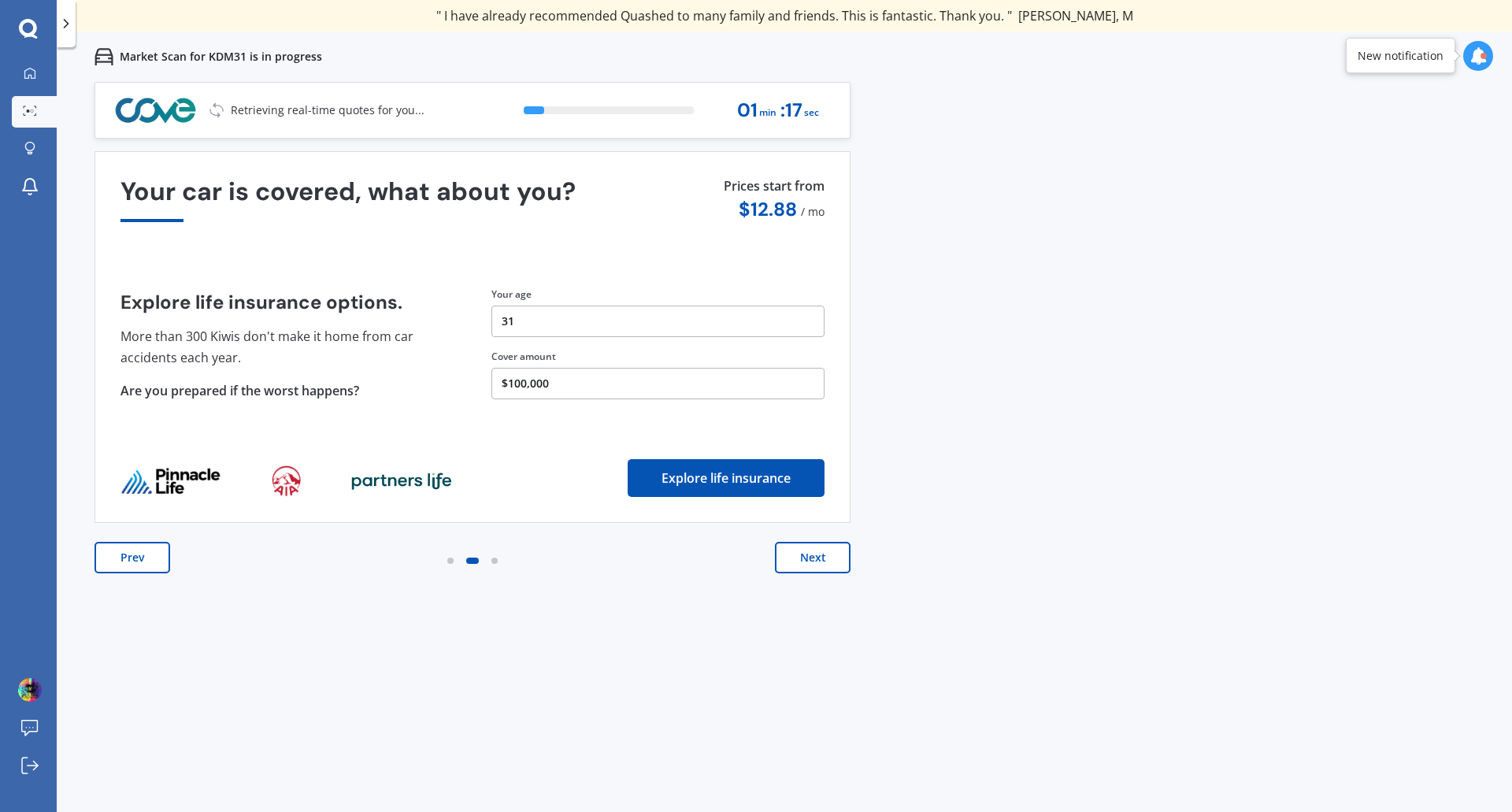
click at [818, 565] on button "Next" at bounding box center [813, 557] width 76 height 31
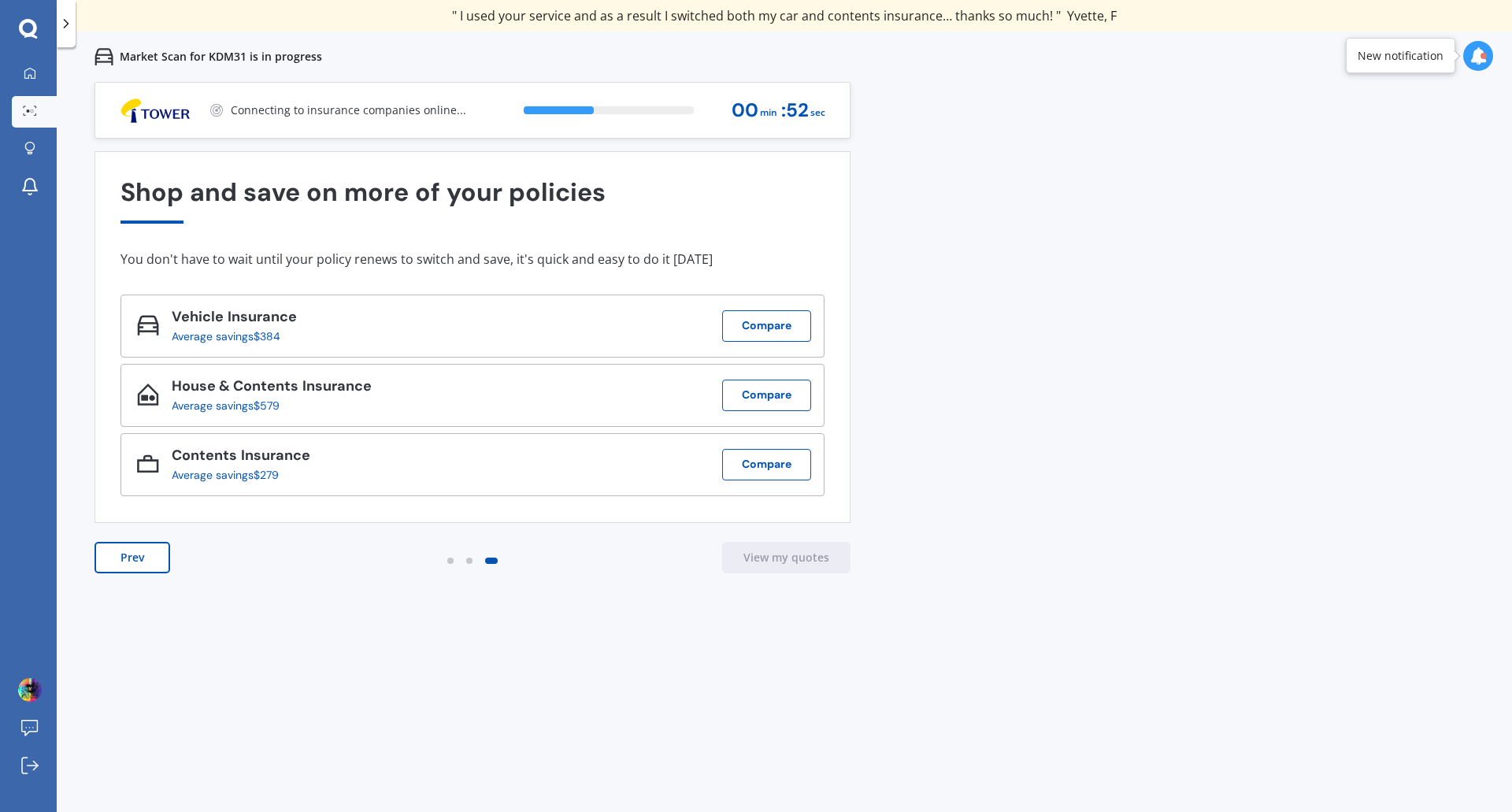
drag, startPoint x: 767, startPoint y: 335, endPoint x: 971, endPoint y: 279, distance: 211.5
click at [971, 279] on div "Previous 80,000+ [DEMOGRAPHIC_DATA] consumers have signed up to shop and save t…" at bounding box center [784, 487] width 1456 height 812
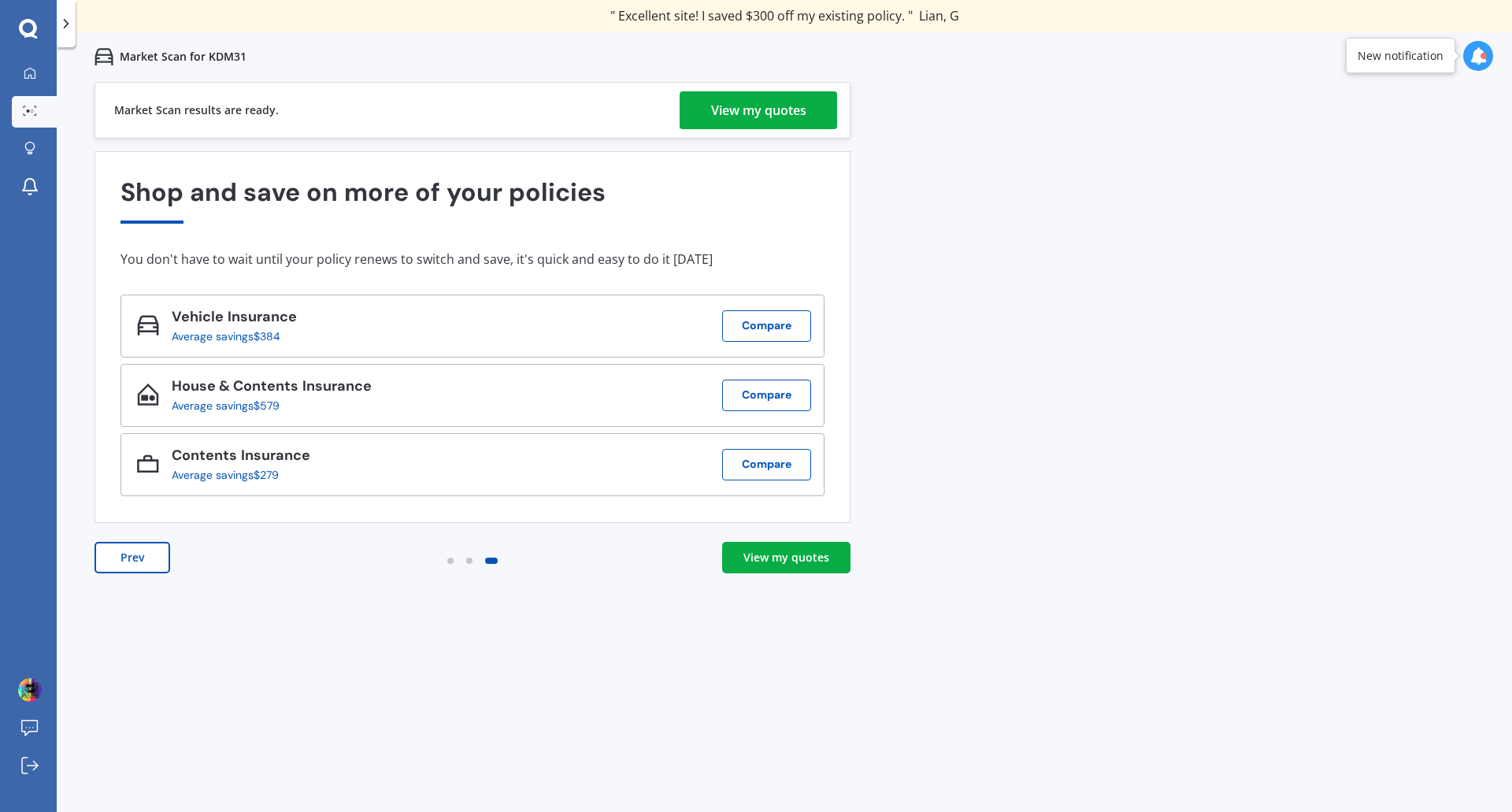
click at [799, 107] on div "View my quotes" at bounding box center [758, 110] width 95 height 38
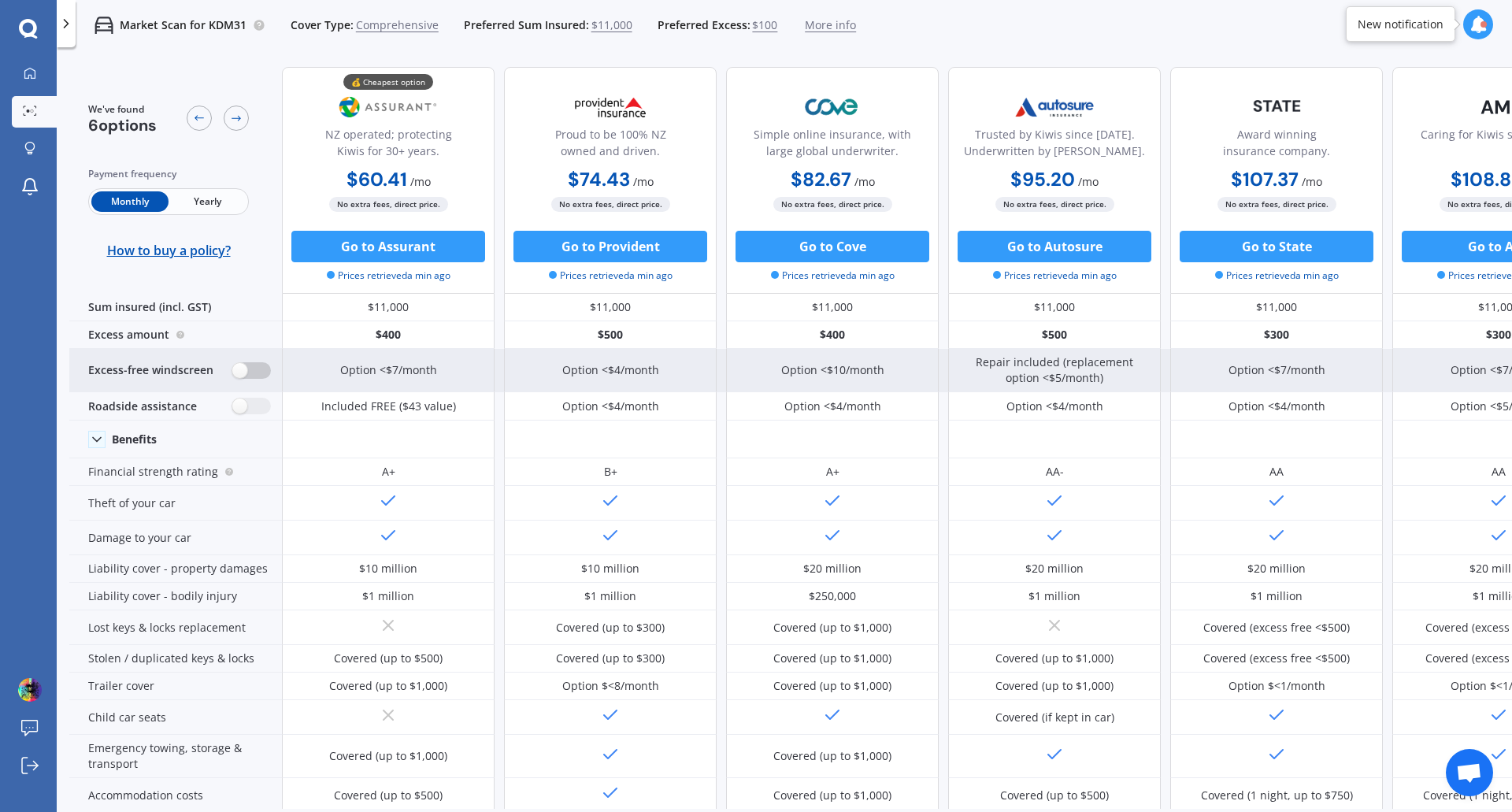
click at [250, 371] on label at bounding box center [252, 370] width 39 height 17
radio input "true"
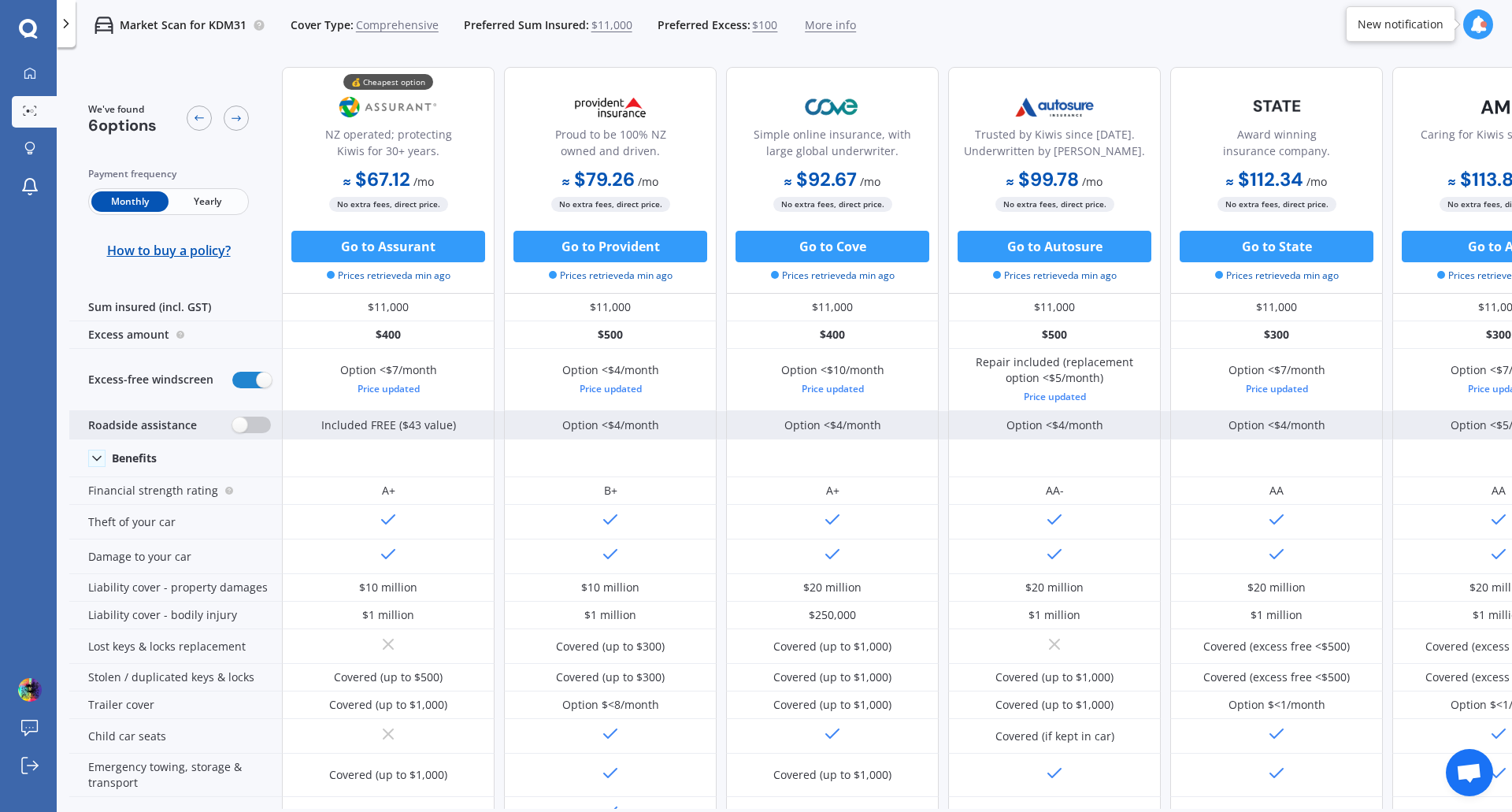
click at [244, 424] on label at bounding box center [252, 425] width 39 height 17
radio input "true"
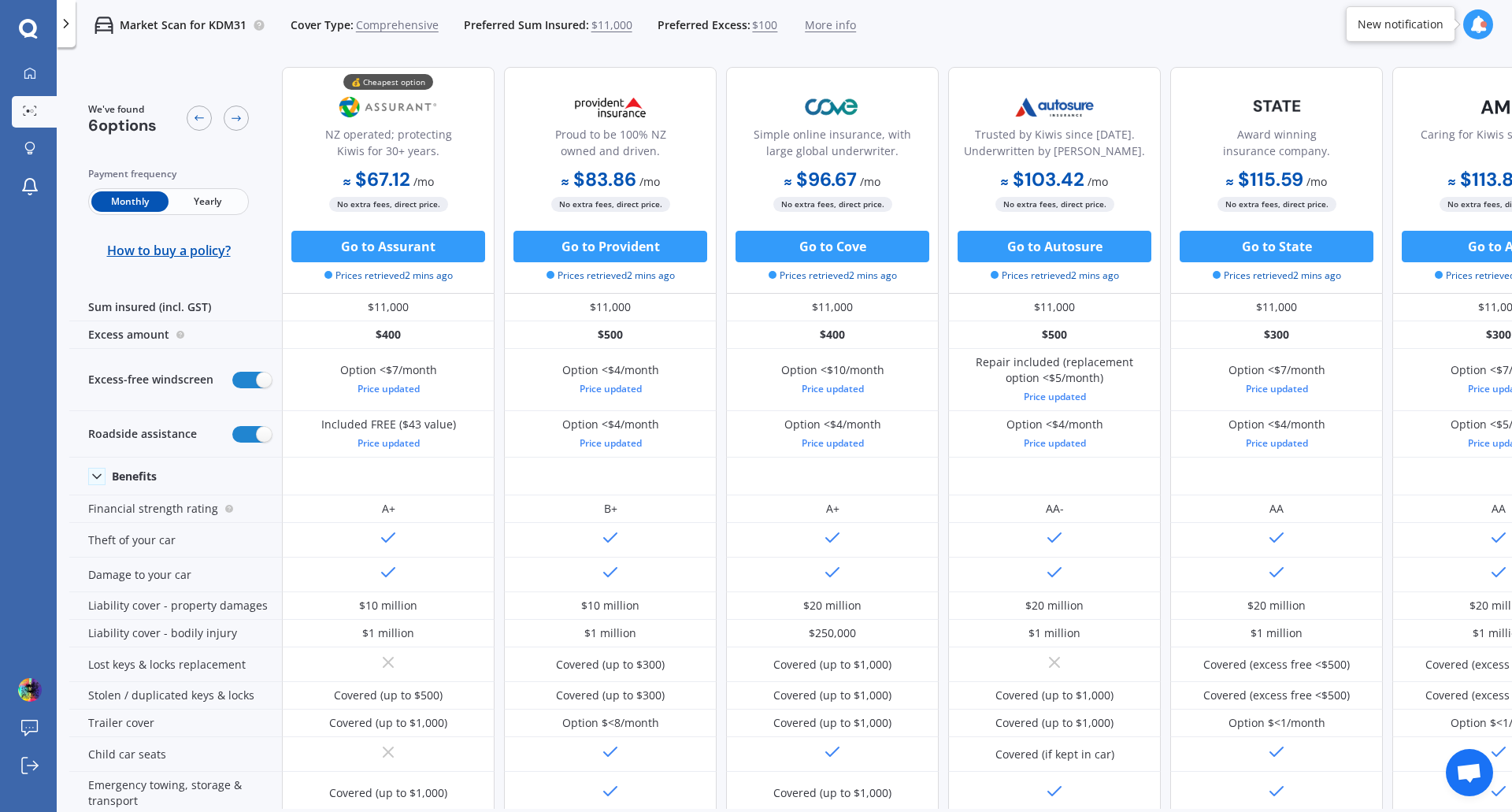
drag, startPoint x: 186, startPoint y: 27, endPoint x: 203, endPoint y: 27, distance: 17.0
click at [186, 27] on p "Market Scan for KDM31" at bounding box center [182, 25] width 127 height 16
click at [70, 27] on icon at bounding box center [66, 23] width 16 height 16
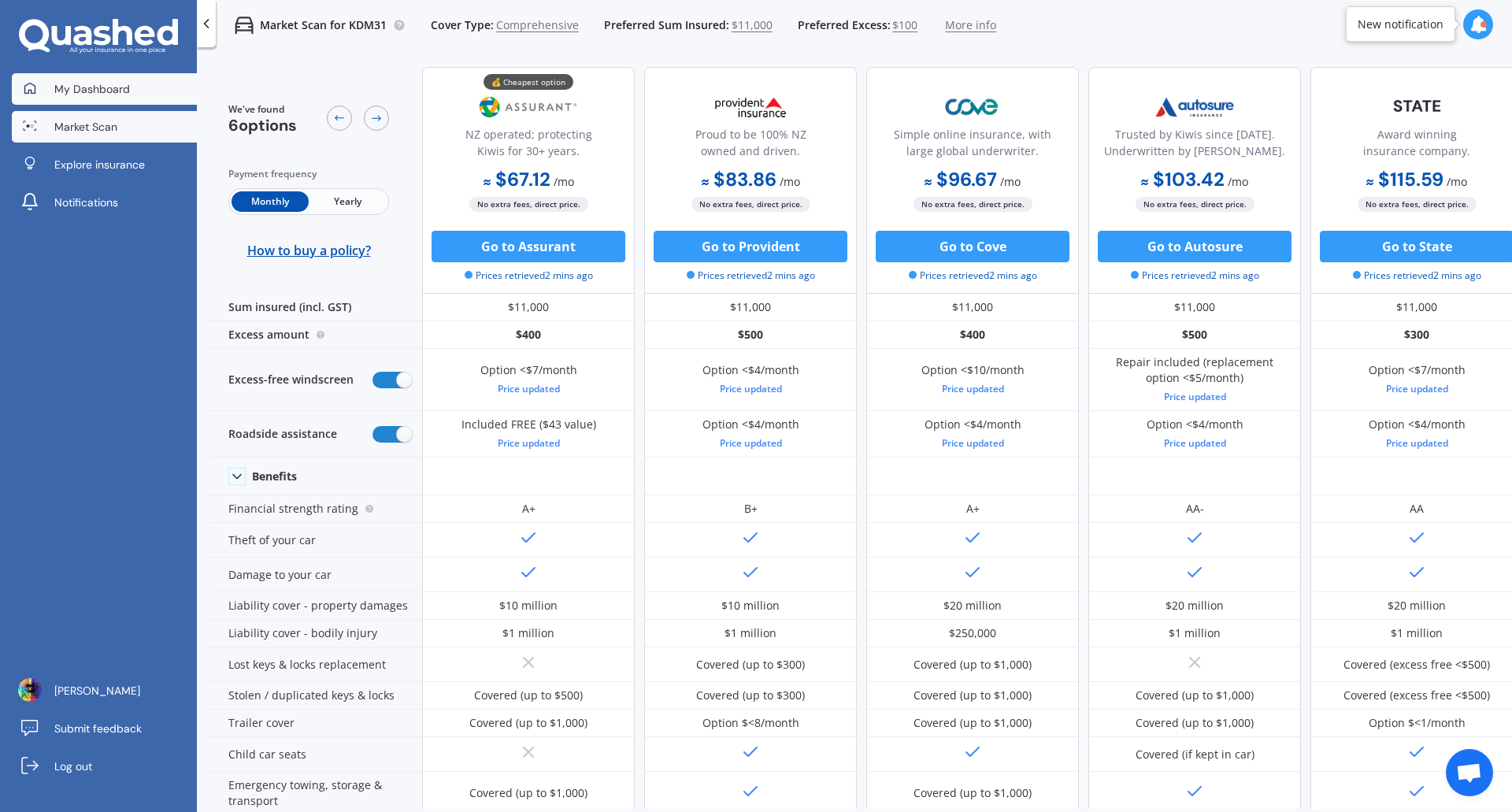
click at [102, 94] on span "My Dashboard" at bounding box center [93, 89] width 76 height 16
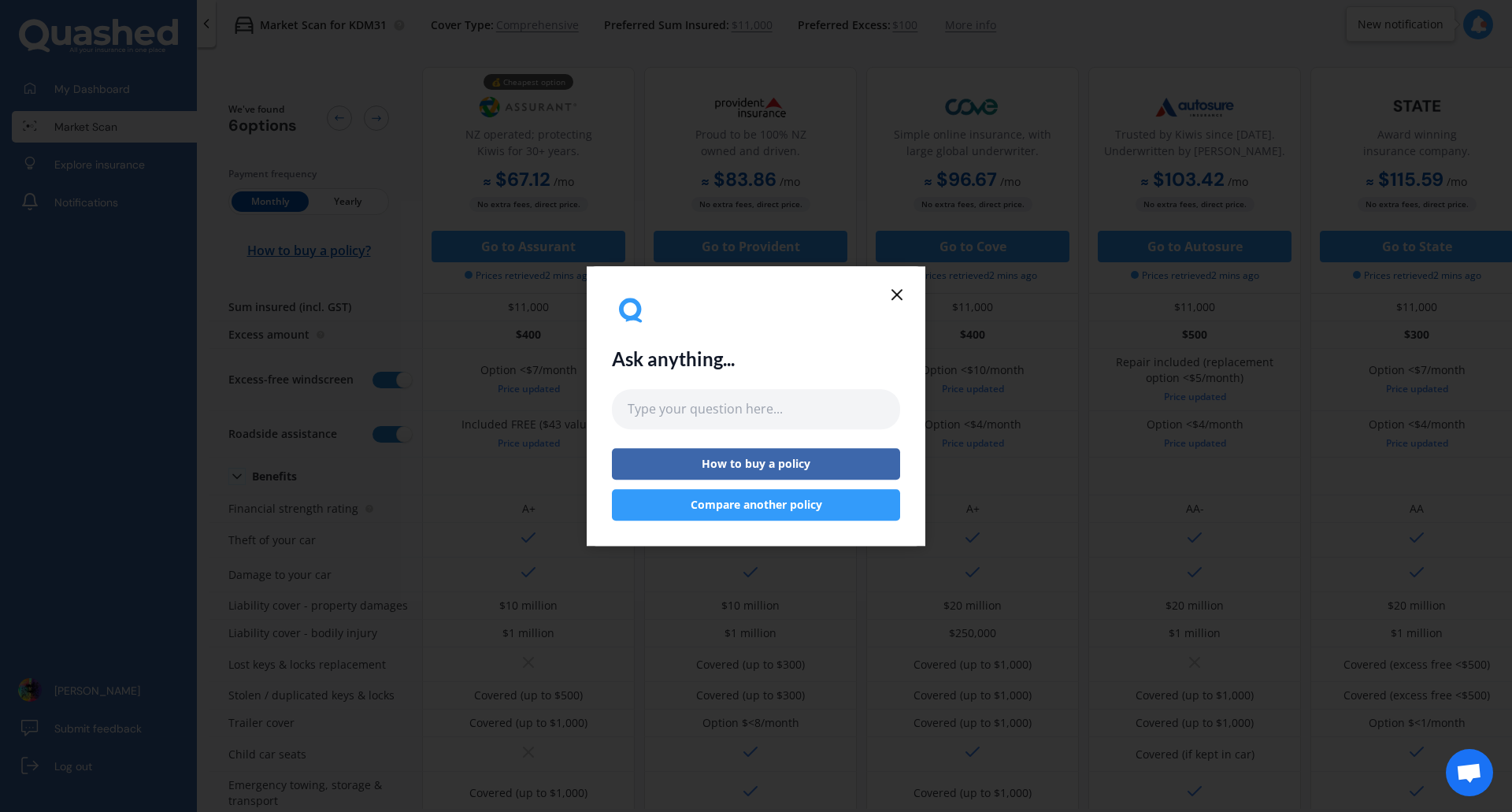
click at [805, 504] on button "Compare another policy" at bounding box center [756, 505] width 288 height 31
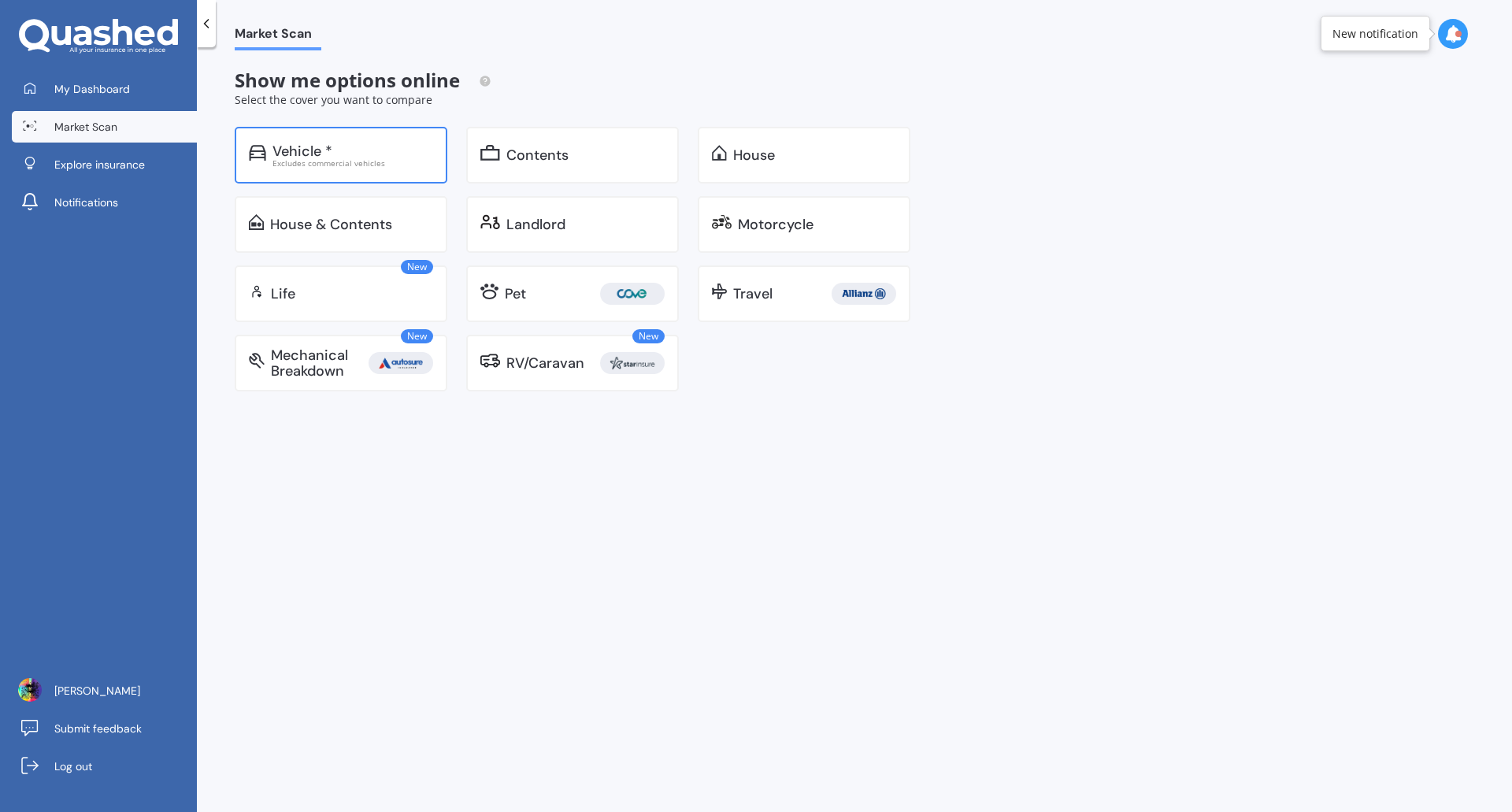
click at [308, 164] on div "Excludes commercial vehicles" at bounding box center [353, 163] width 161 height 8
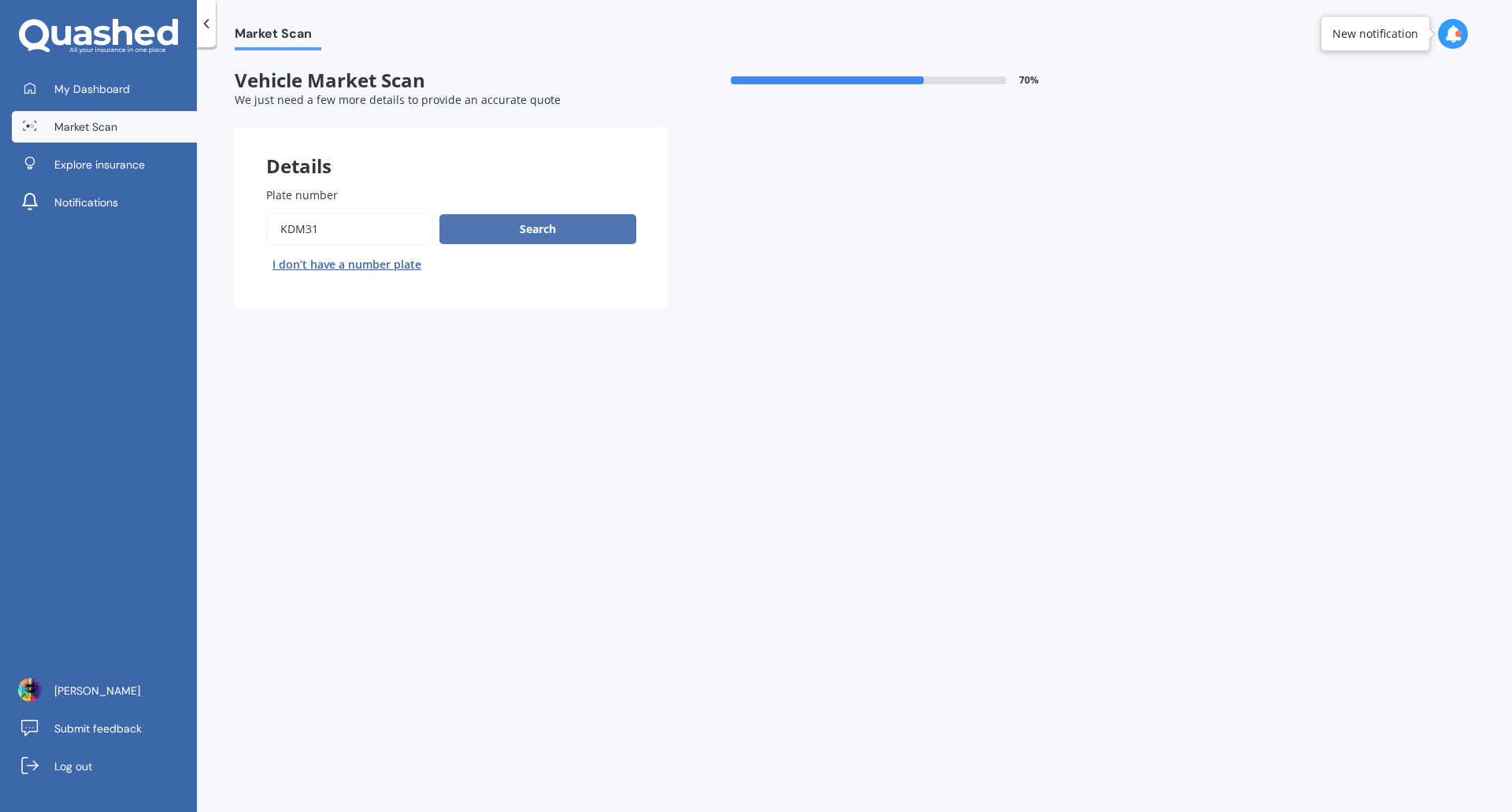
click at [495, 237] on button "Search" at bounding box center [538, 229] width 197 height 30
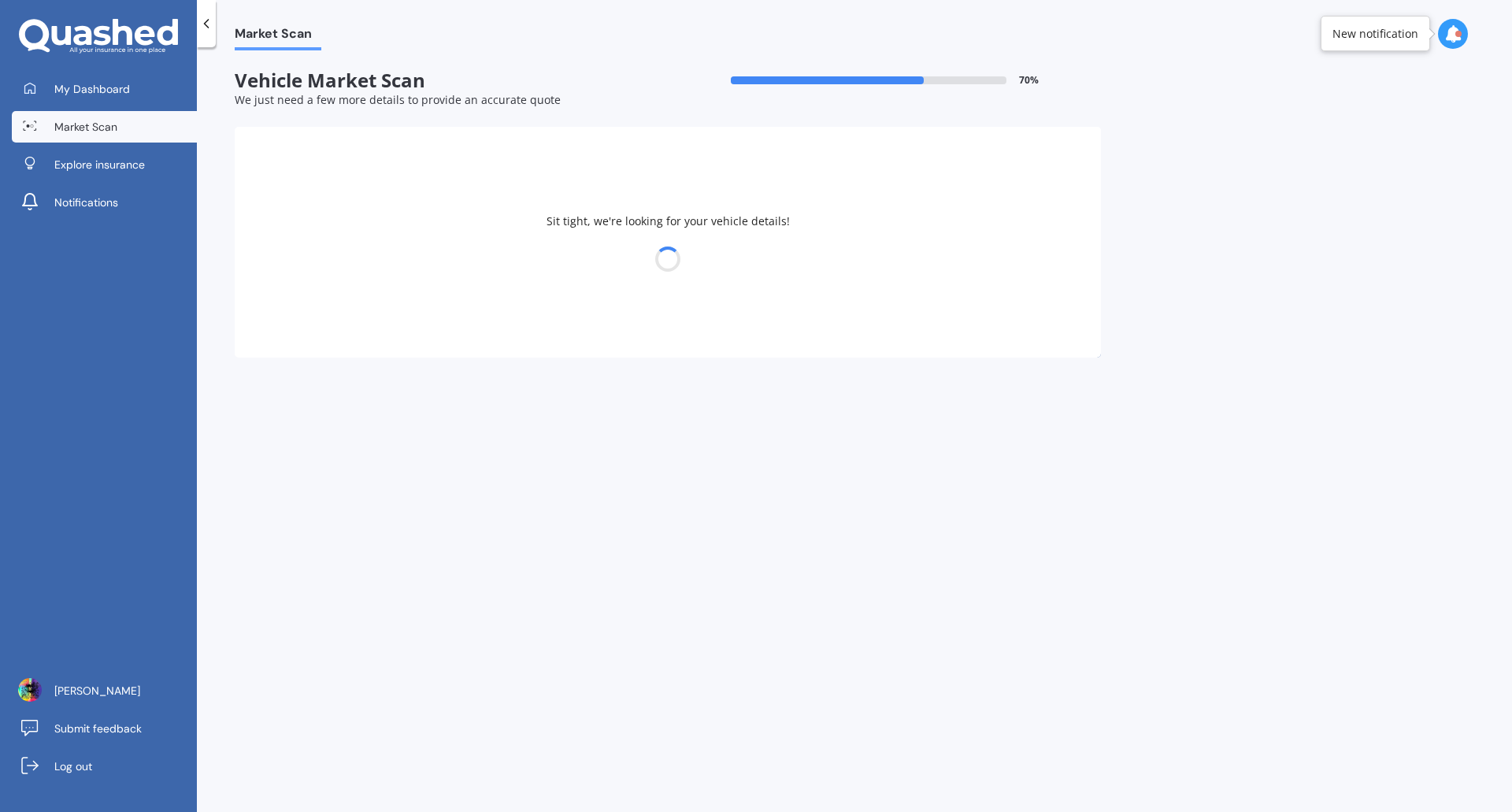
select select "NISSAN"
select select "PULSAR"
select select "27"
select select "09"
select select "1994"
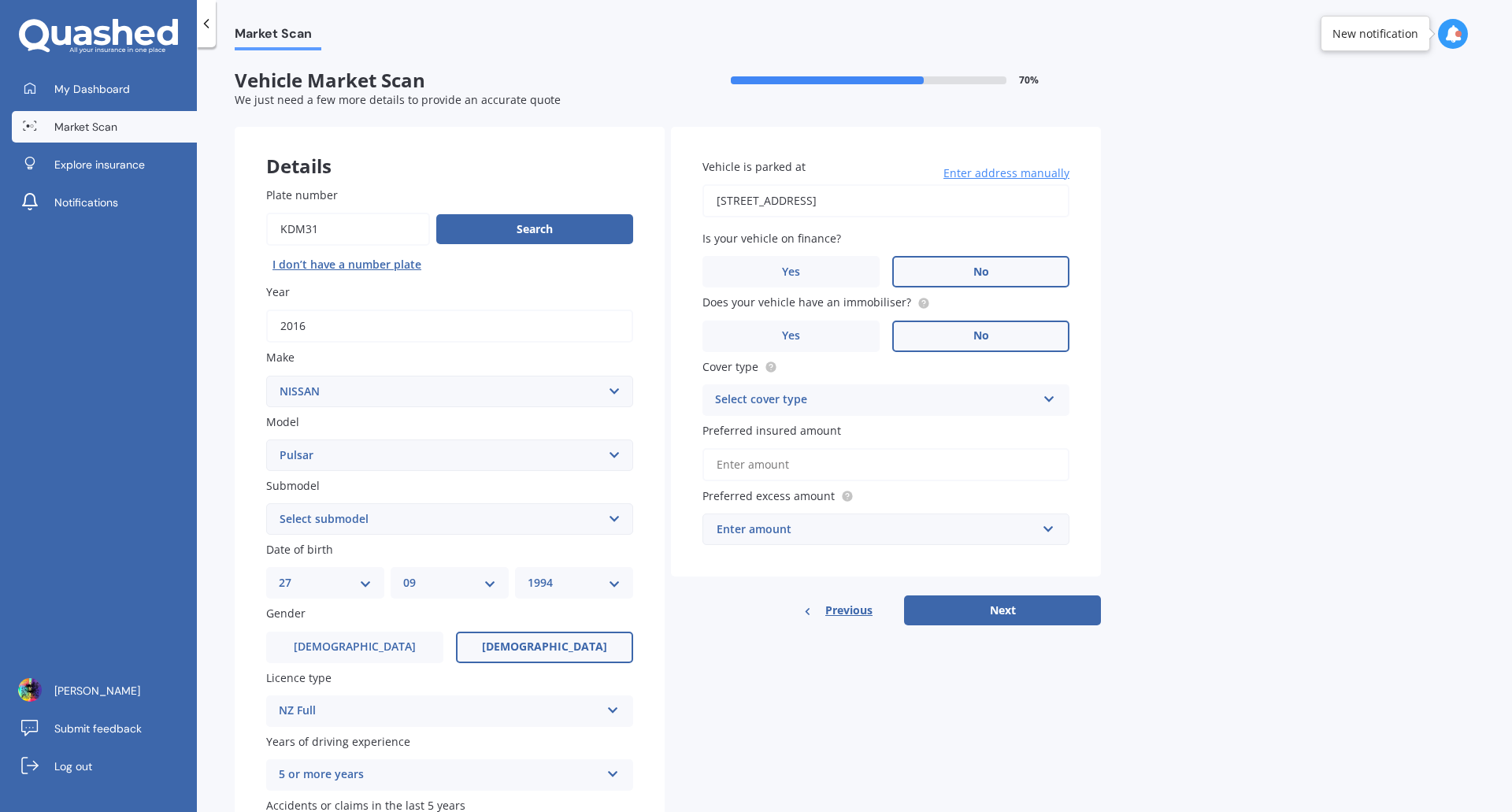
click at [409, 527] on select "Select submodel (All other) DX EXA Turbo GL GLI GT GTi GTi-R GX GXE LS LX Plus …" at bounding box center [450, 519] width 367 height 31
click at [380, 525] on select "Select submodel (All other) DX EXA Turbo GL GLI GT GTi GTi-R GX GXE LS LX Plus …" at bounding box center [450, 519] width 367 height 31
click at [411, 511] on select "Select submodel (All other) DX EXA Turbo GL GLI GT GTi GTi-R GX GXE LS LX Plus …" at bounding box center [450, 519] width 367 height 31
select select "ST"
click at [267, 504] on select "Select submodel (All other) DX EXA Turbo GL GLI GT GTi GTi-R GX GXE LS LX Plus …" at bounding box center [450, 519] width 367 height 31
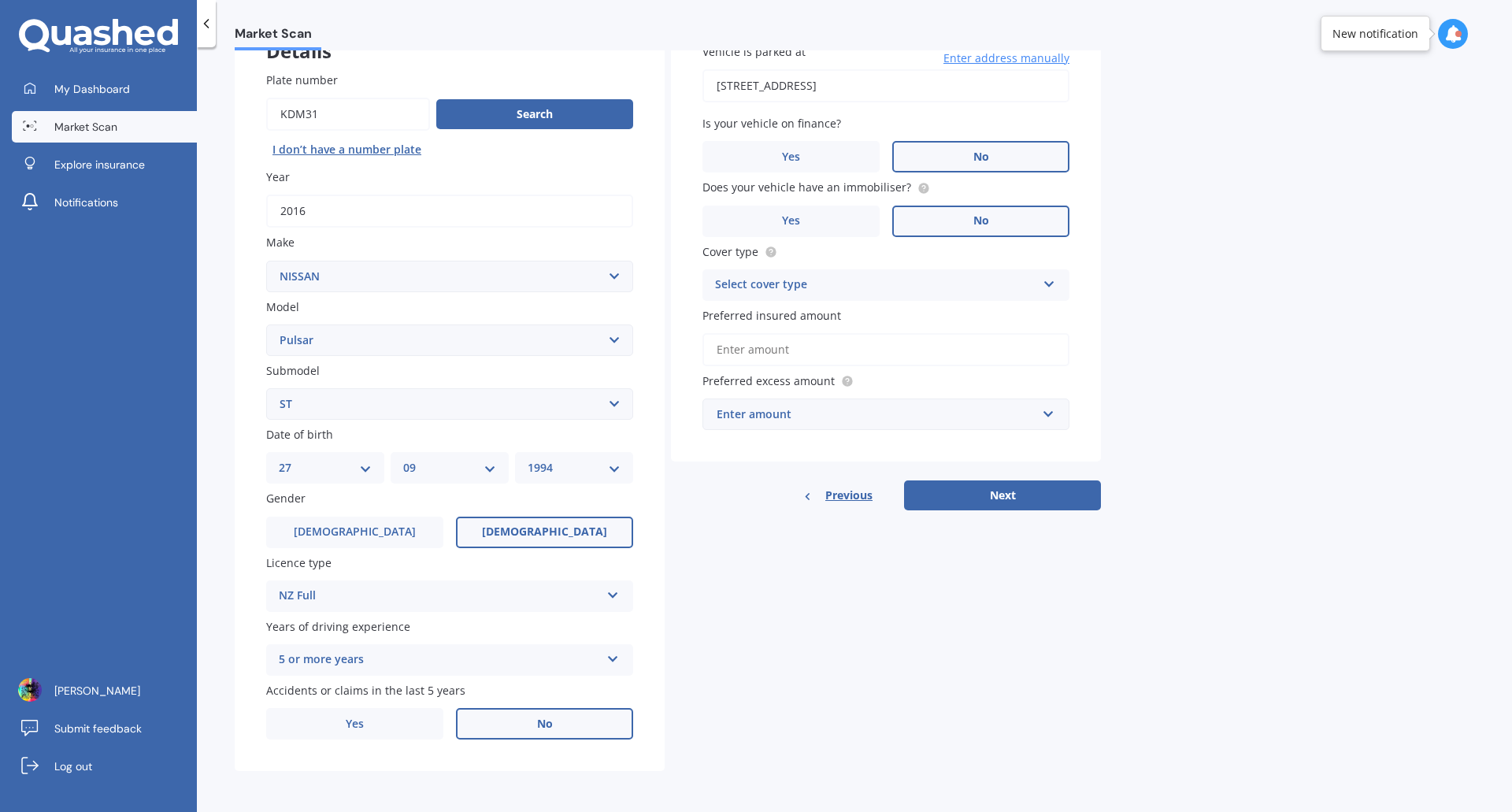
scroll to position [36, 0]
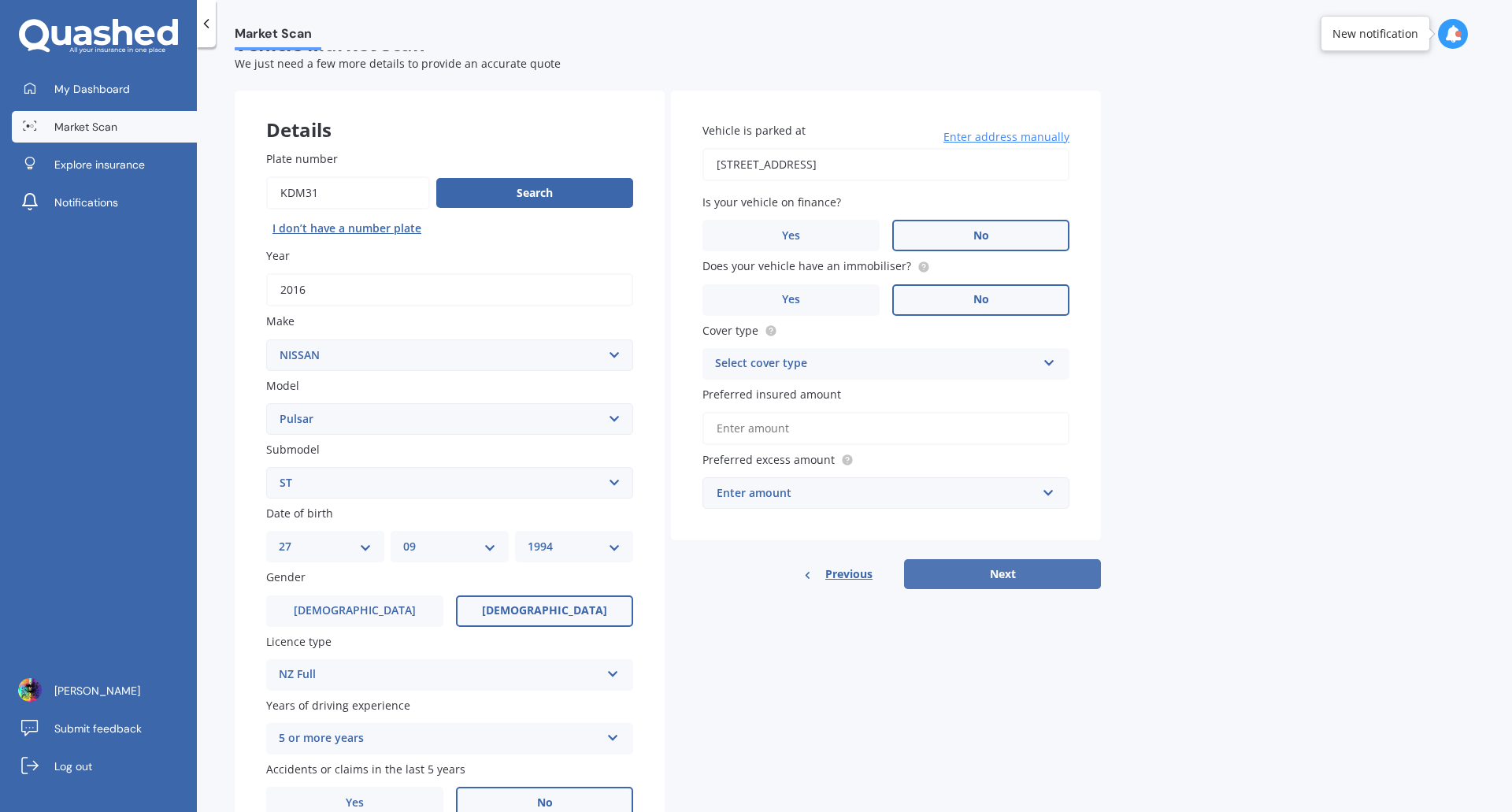
click at [988, 580] on button "Next" at bounding box center [1003, 574] width 197 height 30
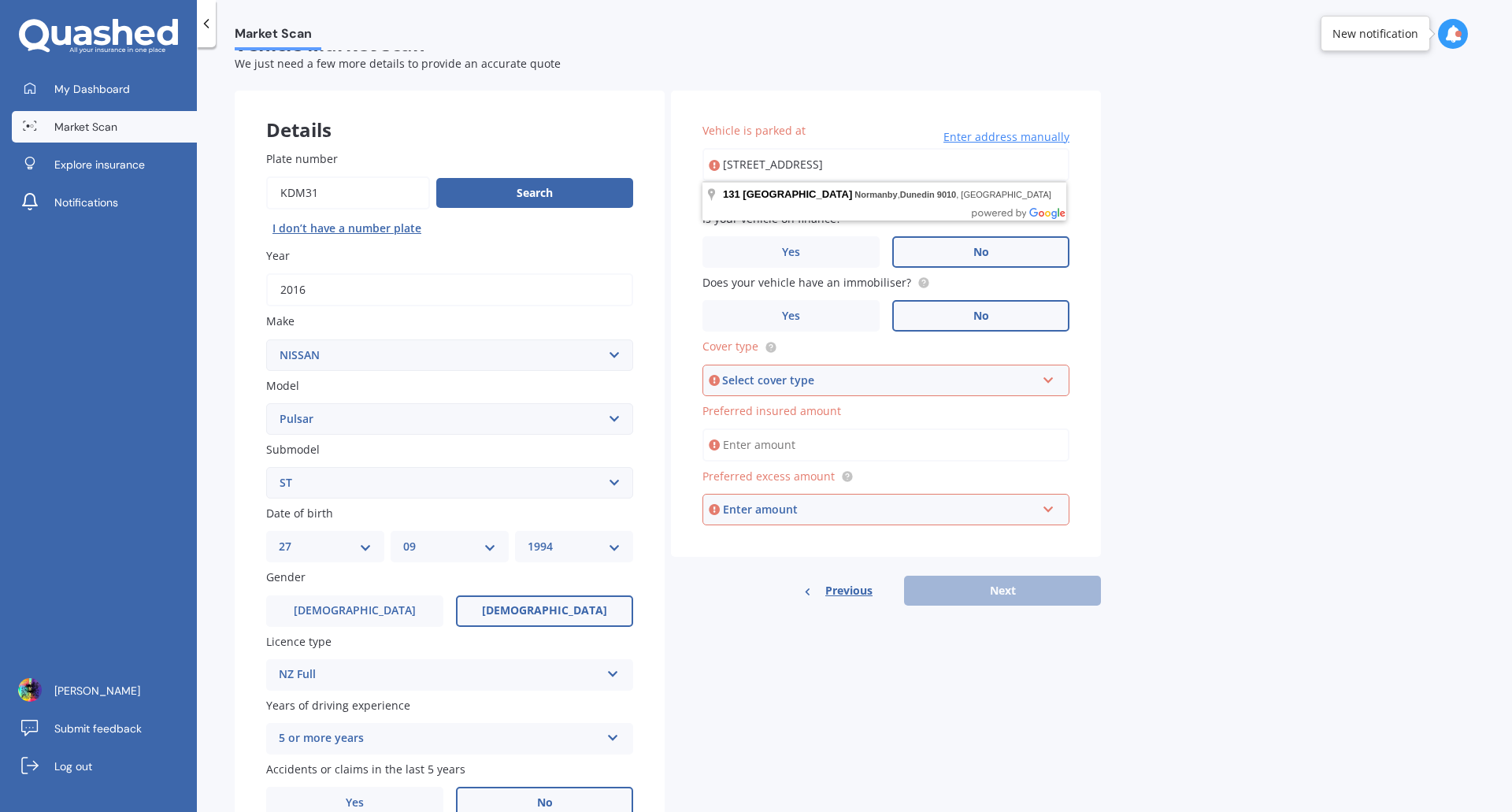
click at [1180, 256] on div "Market Scan Vehicle Market Scan 70 % We just need a few more details to provide…" at bounding box center [855, 432] width 1316 height 765
click at [995, 157] on input "[STREET_ADDRESS]" at bounding box center [886, 165] width 367 height 33
type input "[STREET_ADDRESS]"
click at [1168, 297] on div "Market Scan Vehicle Market Scan 70 % We just need a few more details to provide…" at bounding box center [855, 432] width 1316 height 765
click at [1002, 370] on div "Select cover type Comprehensive Third Party, Fire & Theft Third Party" at bounding box center [886, 381] width 367 height 31
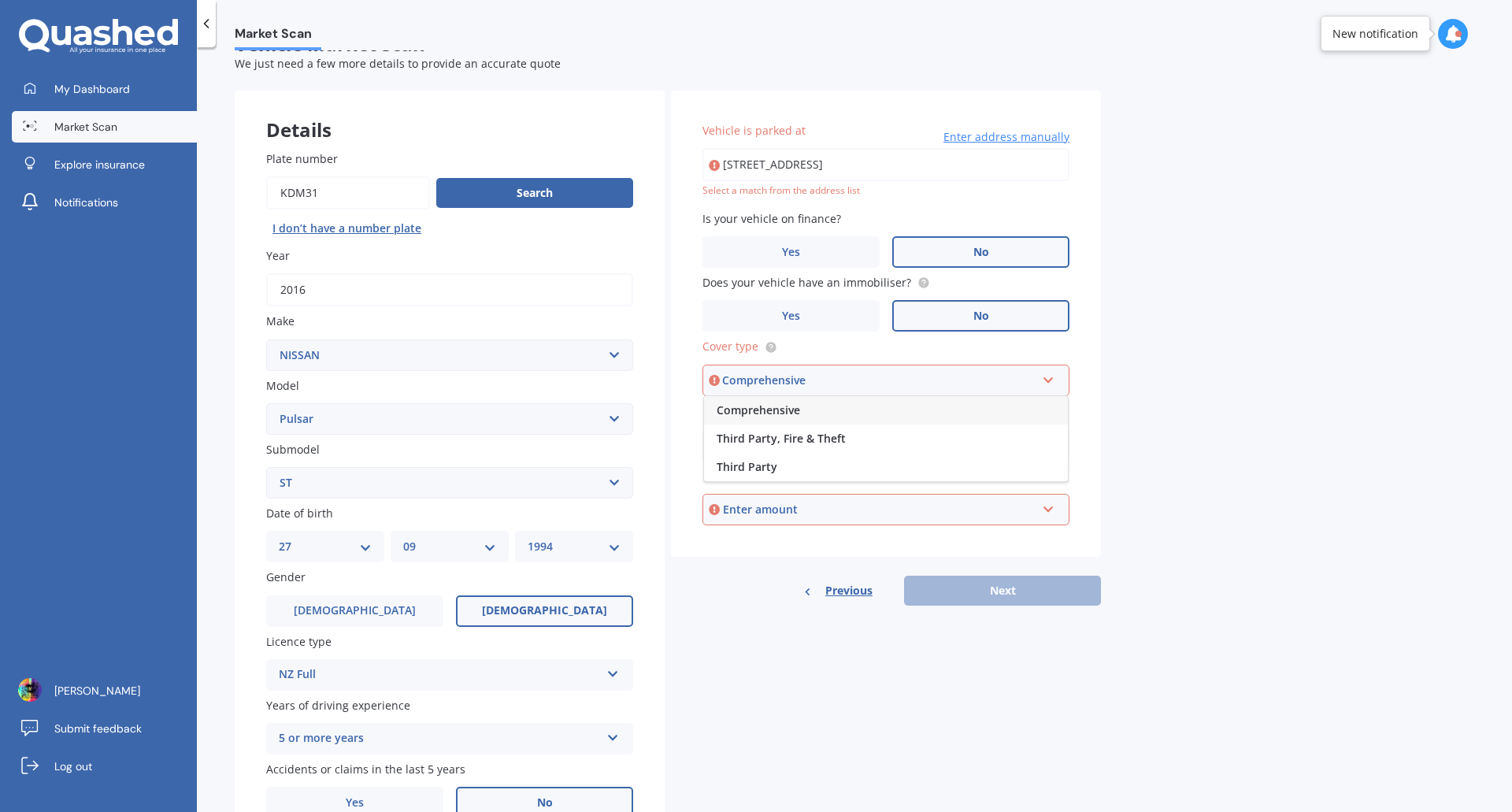
click at [837, 414] on div "Comprehensive" at bounding box center [886, 410] width 364 height 29
click at [836, 450] on input "Preferred insured amount" at bounding box center [886, 445] width 367 height 33
click at [802, 456] on input "Preferred insured amount" at bounding box center [886, 445] width 367 height 33
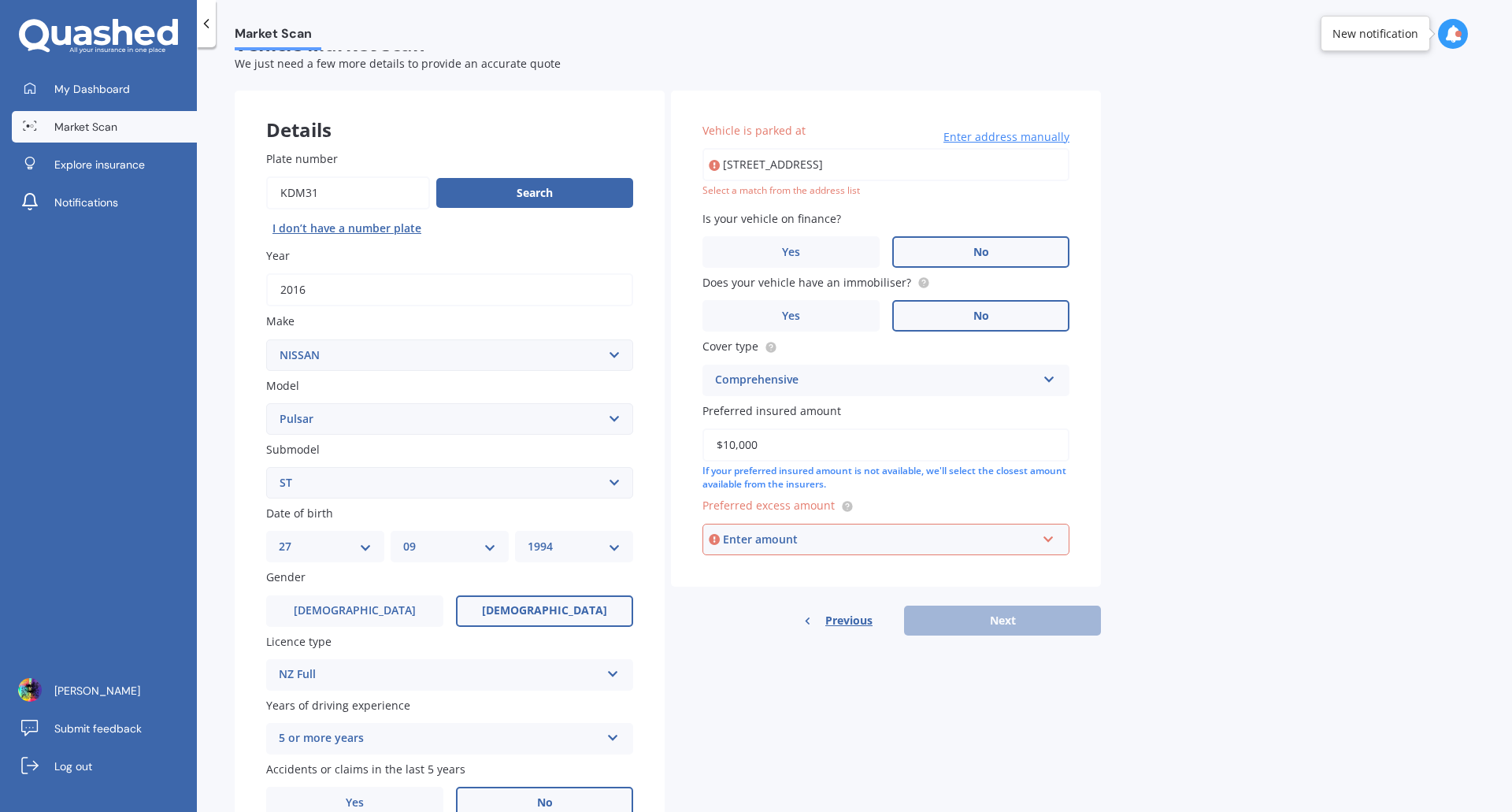
type input "$10,000"
click at [820, 543] on div "Enter amount" at bounding box center [880, 539] width 314 height 18
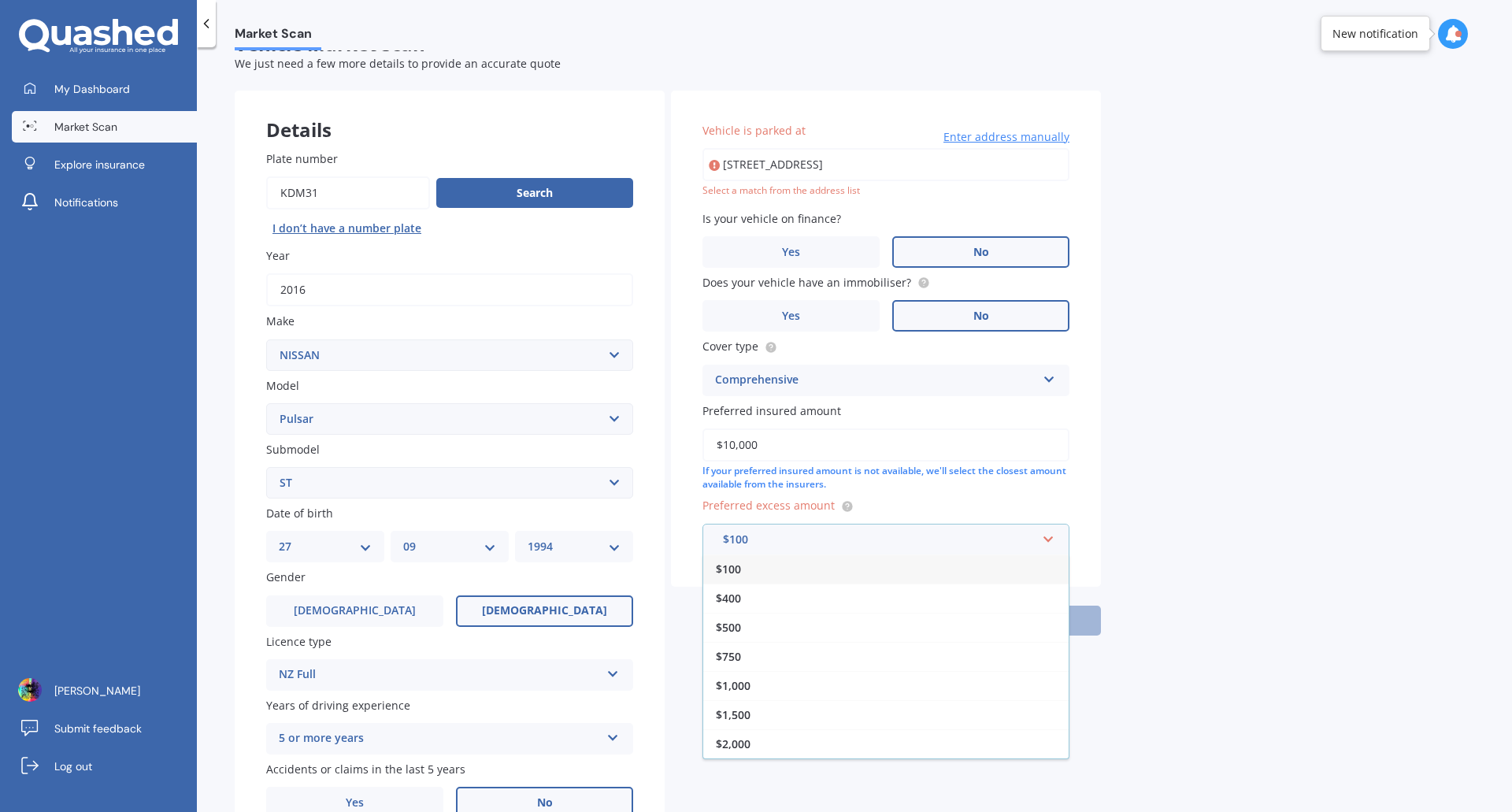
click at [778, 578] on div "$100" at bounding box center [886, 568] width 366 height 29
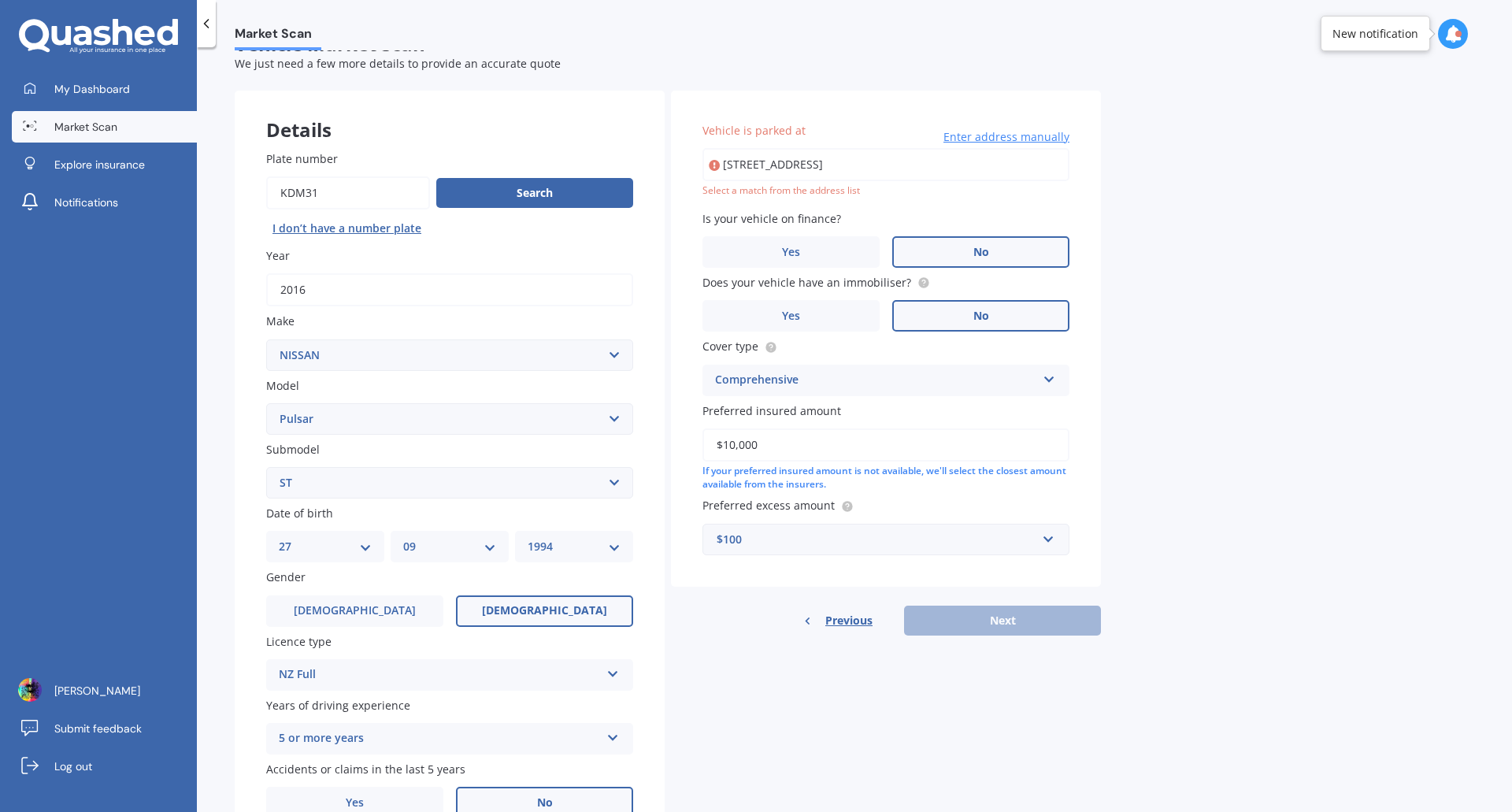
click at [958, 161] on input "[STREET_ADDRESS]" at bounding box center [886, 165] width 367 height 33
click at [861, 165] on input "[STREET_ADDRESS]" at bounding box center [886, 165] width 367 height 33
type input "[STREET_ADDRESS]"
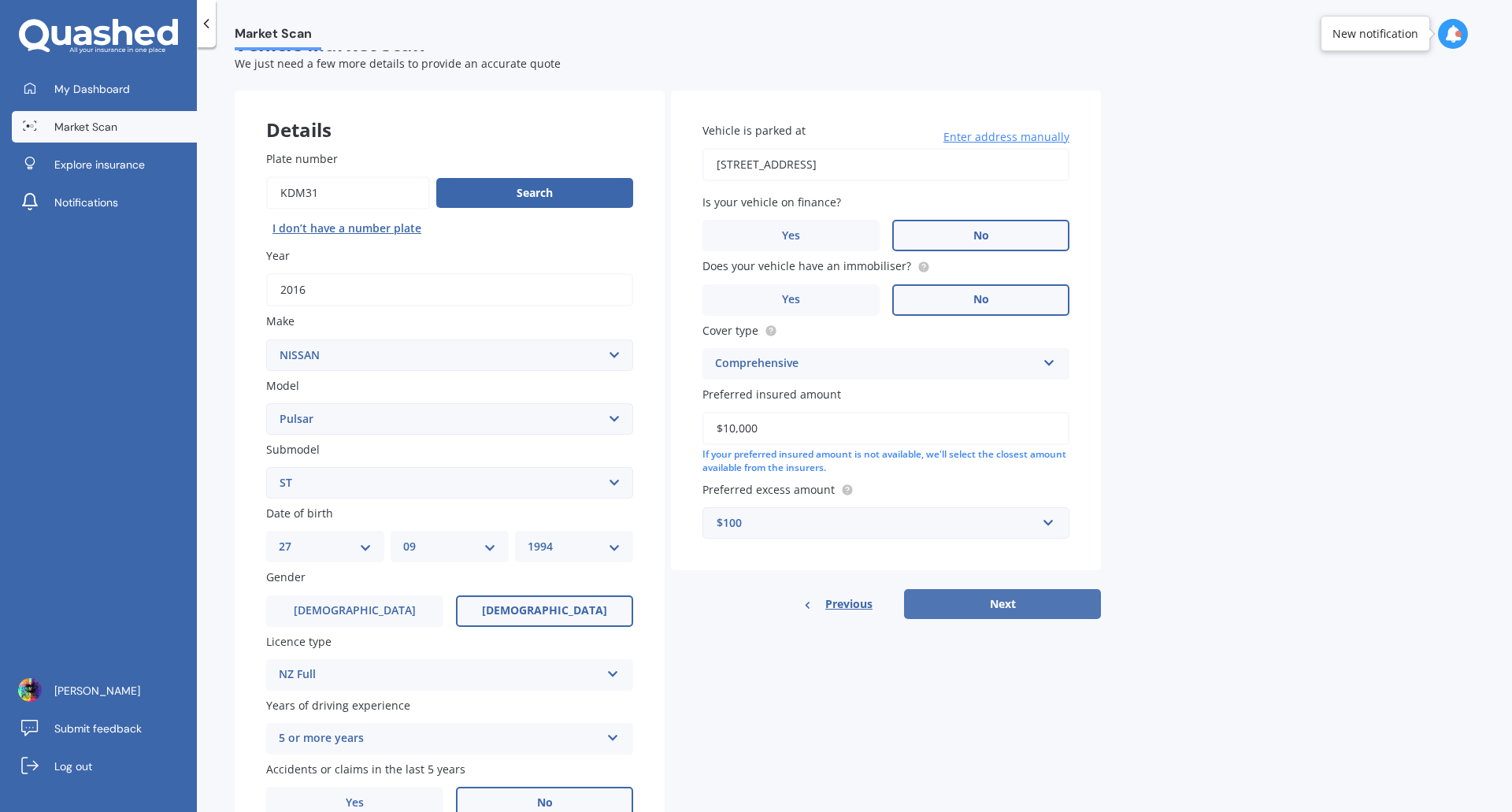
click at [999, 593] on button "Next" at bounding box center [1003, 604] width 197 height 30
select select "27"
select select "09"
select select "1994"
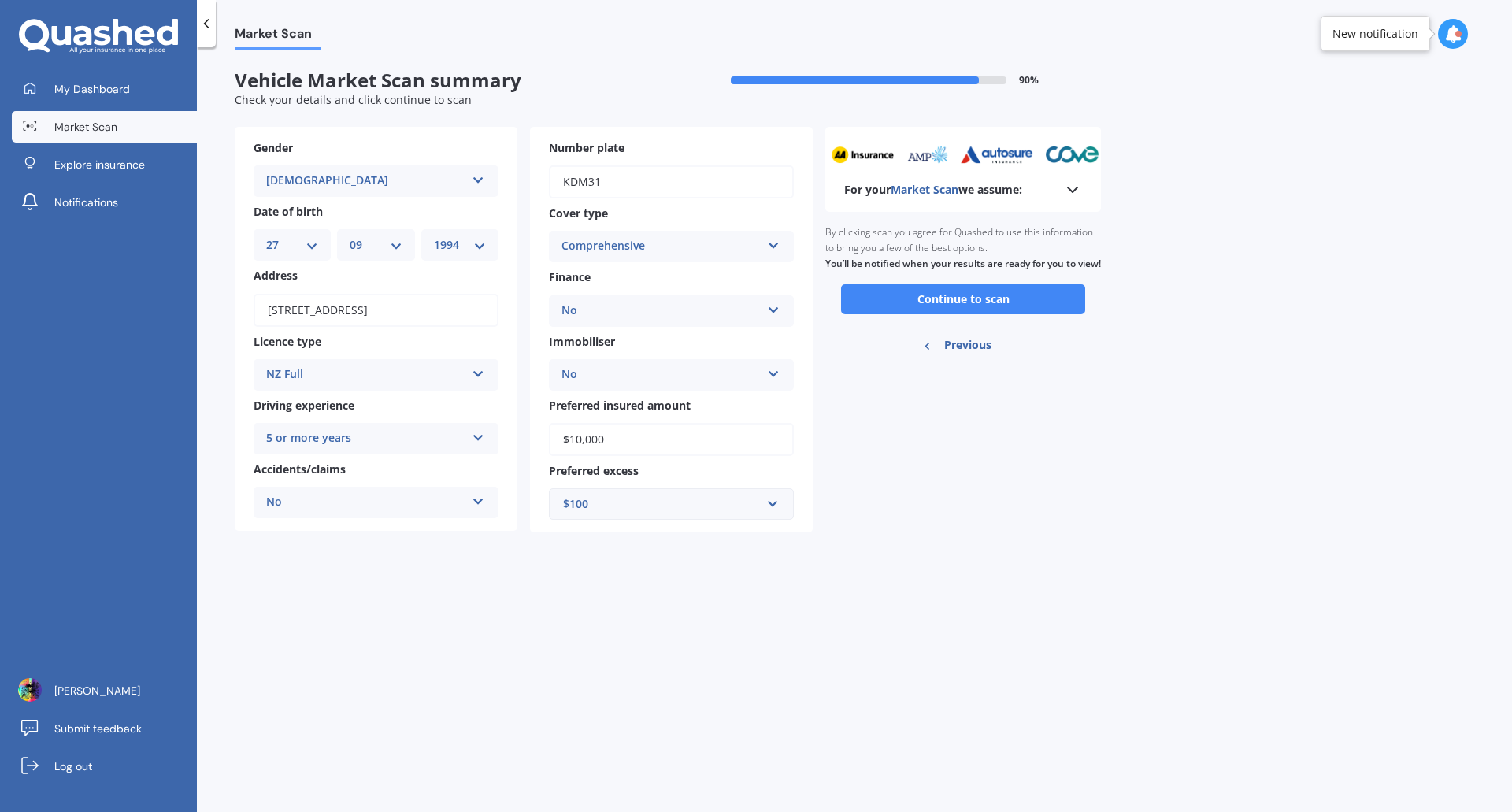
scroll to position [0, 0]
click at [980, 314] on button "Continue to scan" at bounding box center [964, 299] width 244 height 30
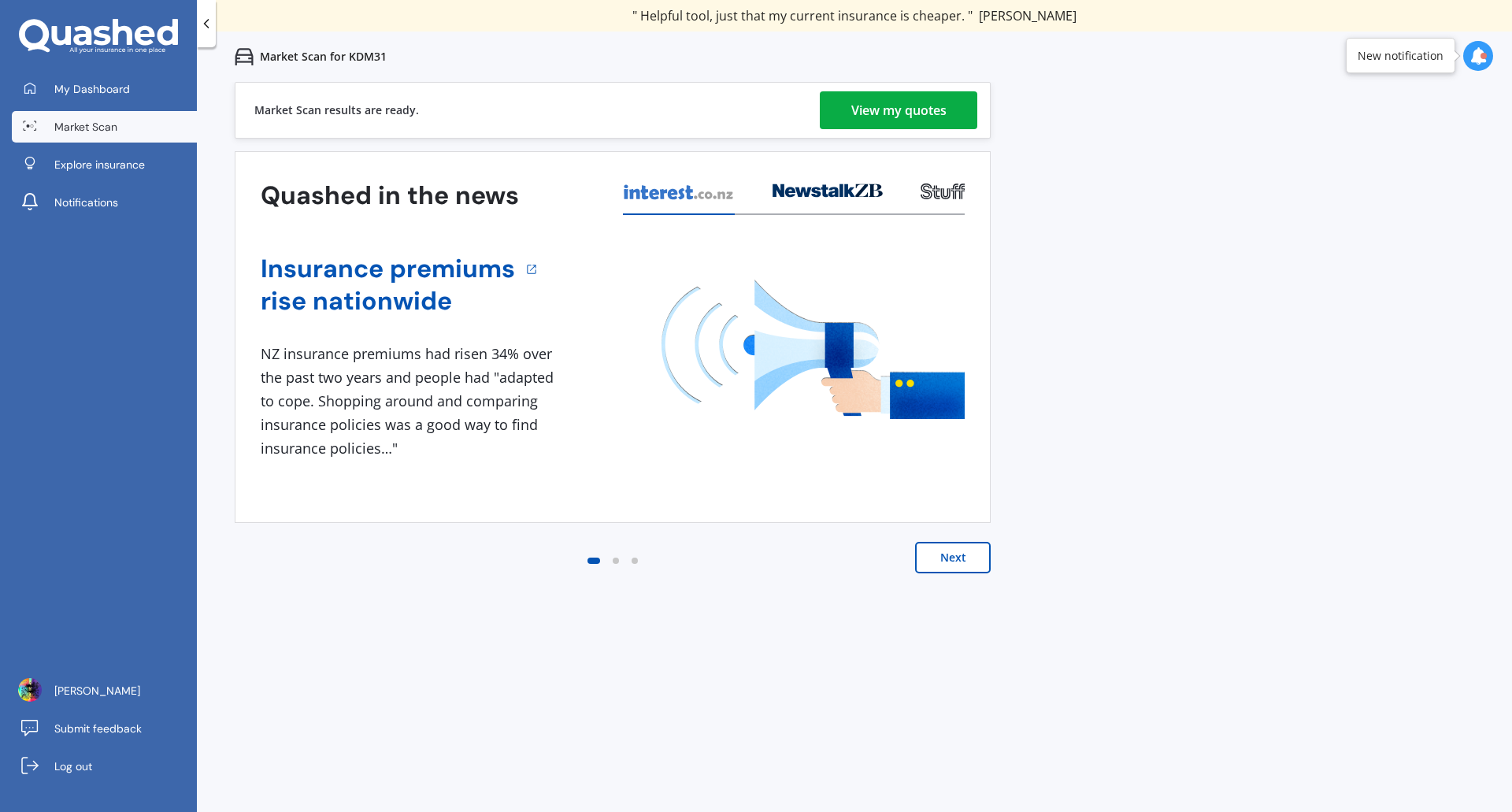
click at [890, 116] on div "View my quotes" at bounding box center [899, 110] width 95 height 38
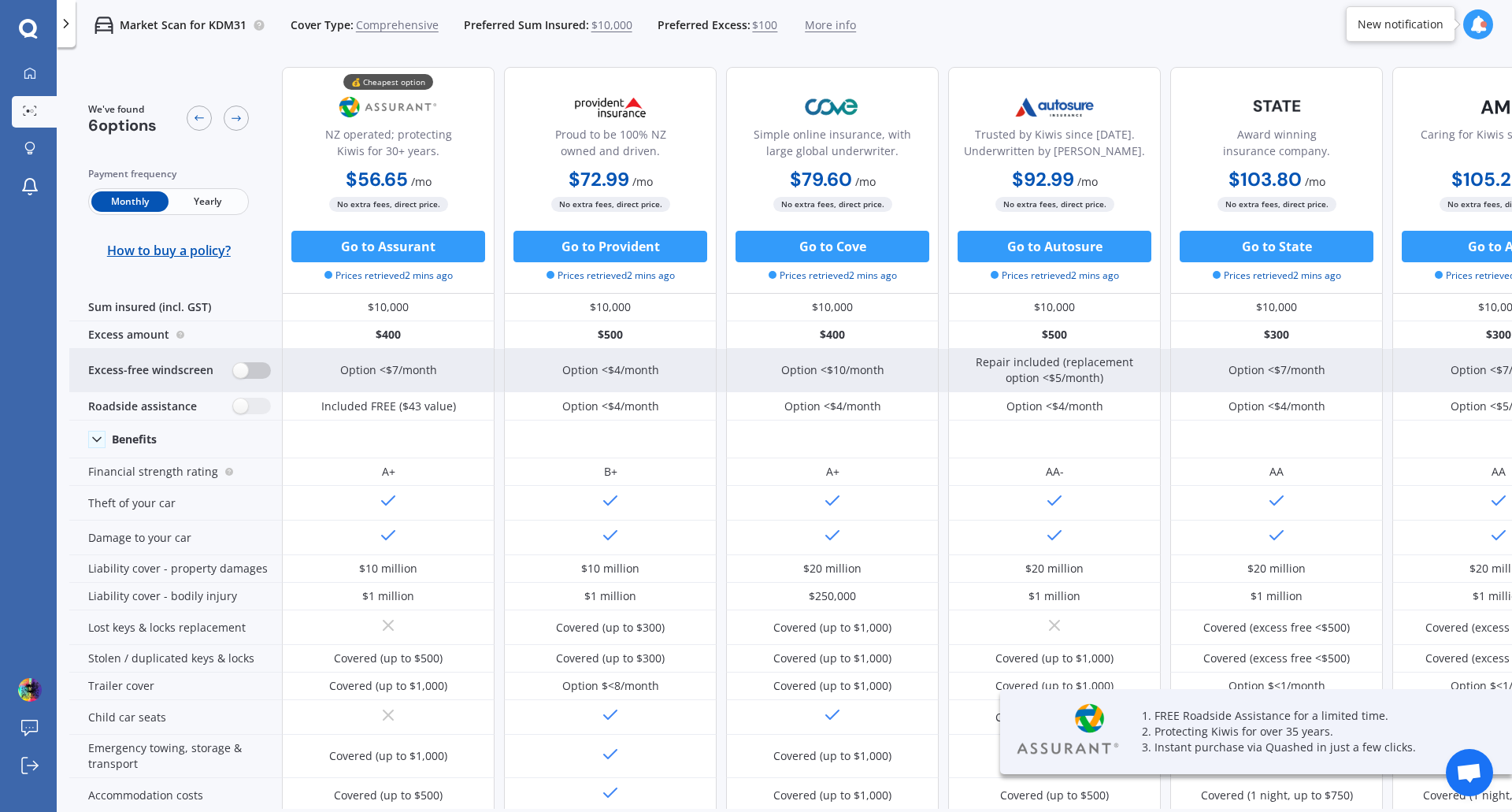
click at [242, 374] on label at bounding box center [252, 370] width 39 height 17
radio input "true"
